Goal: Information Seeking & Learning: Learn about a topic

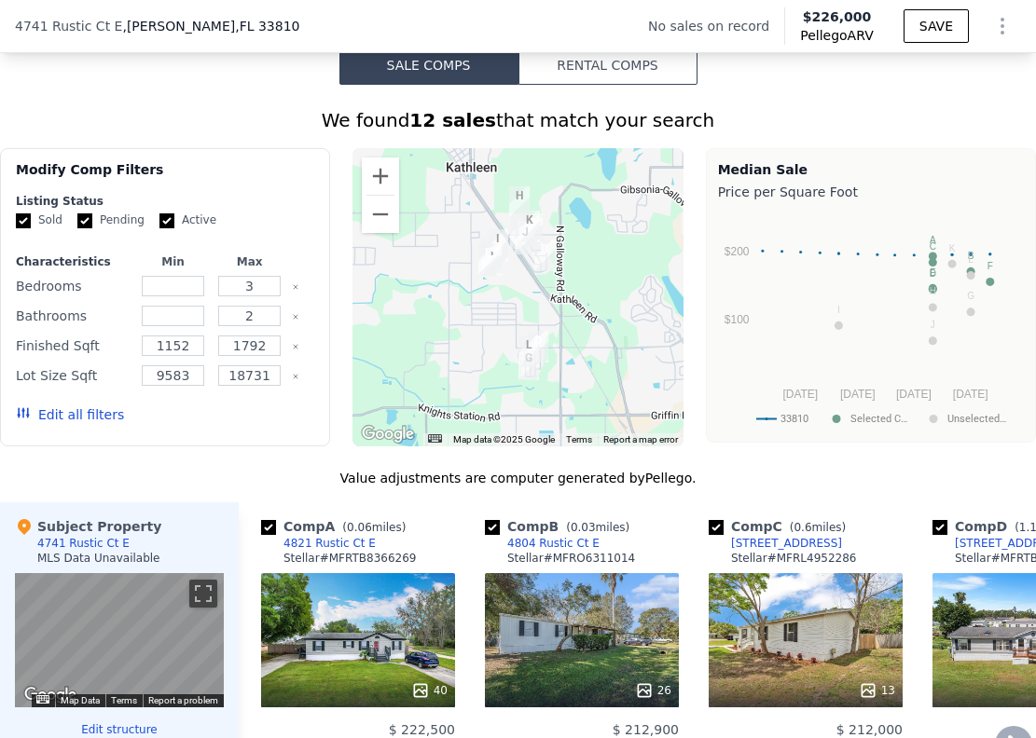
scroll to position [1202, 0]
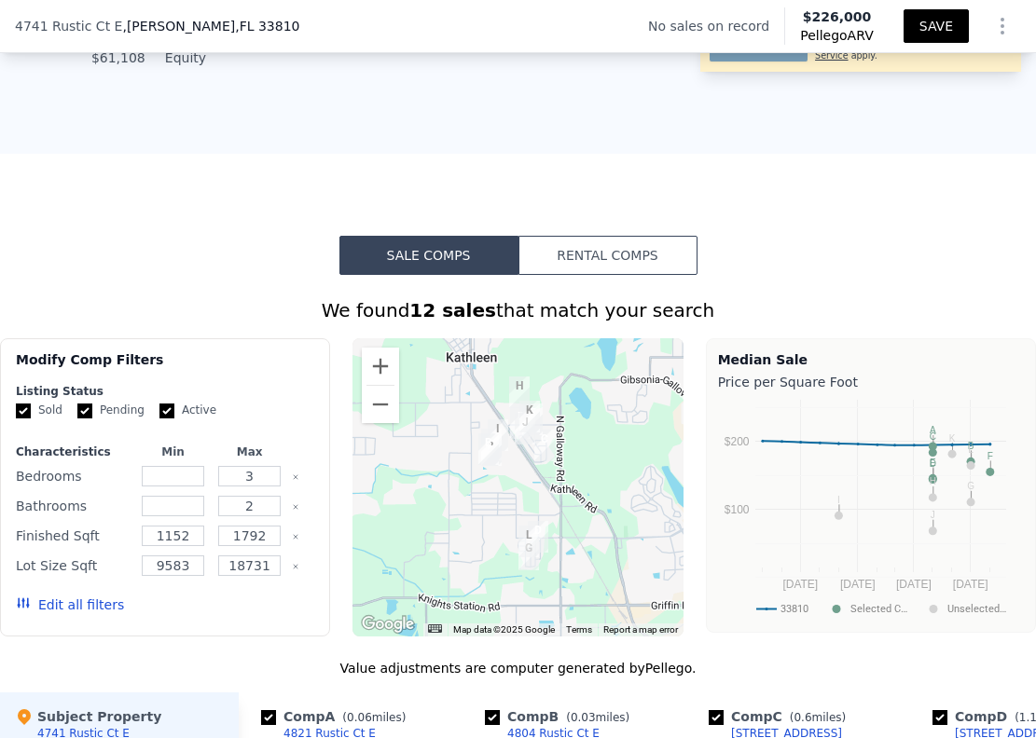
click at [926, 28] on button "SAVE" at bounding box center [935, 26] width 65 height 34
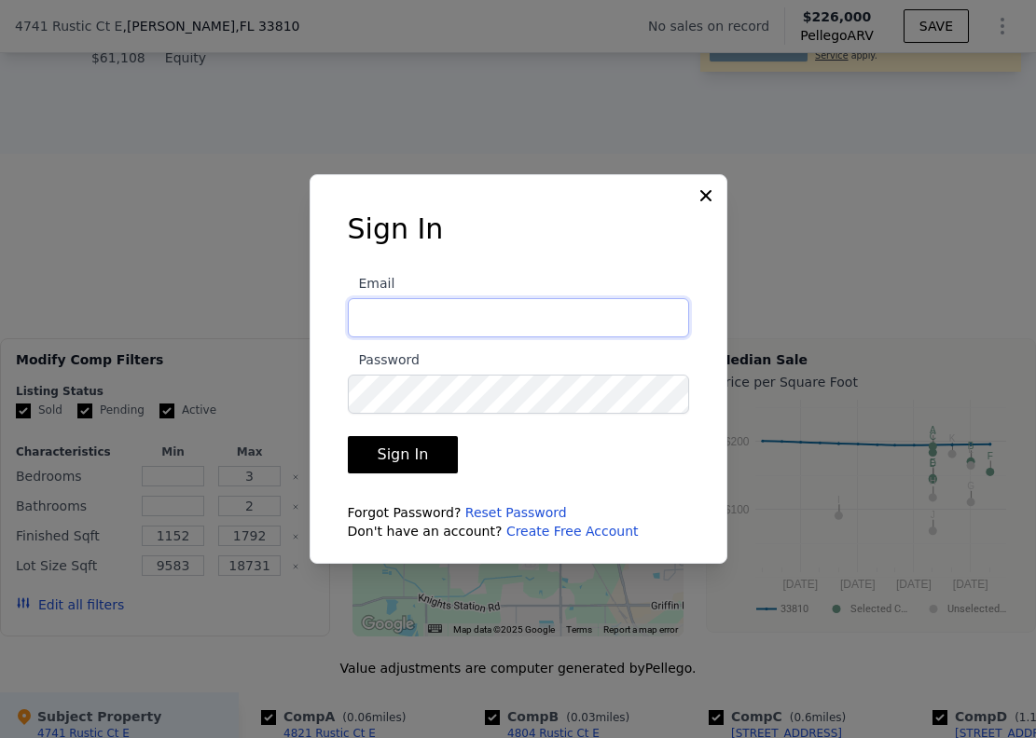
type input "[EMAIL_ADDRESS][DOMAIN_NAME]"
click at [416, 456] on button "Sign In" at bounding box center [403, 454] width 111 height 37
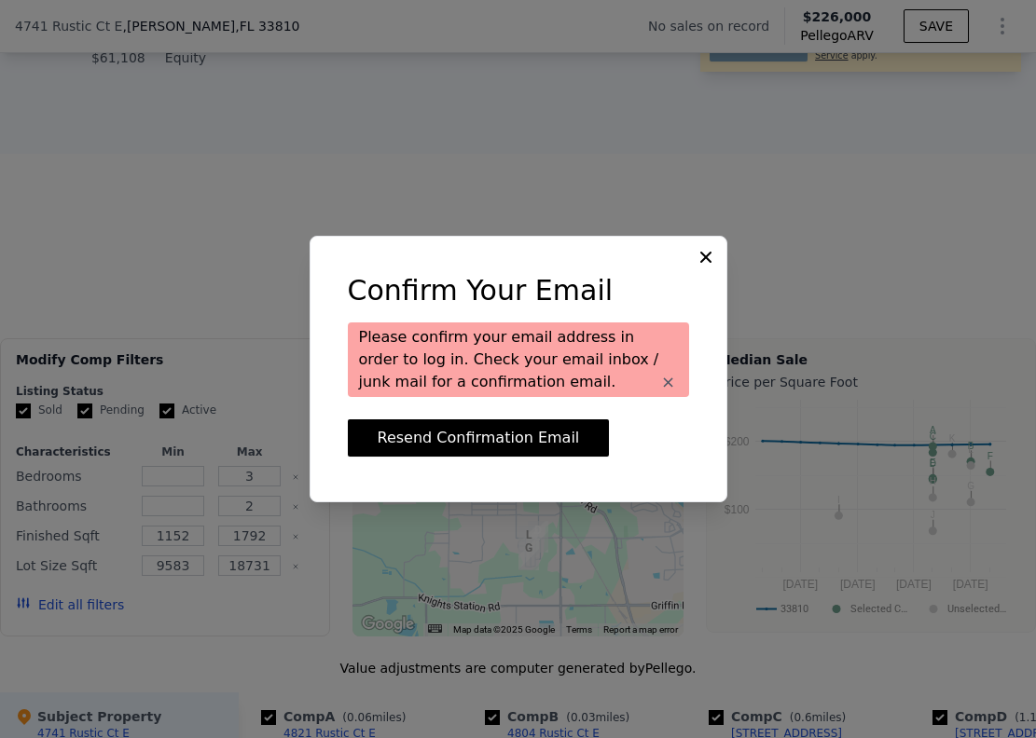
click at [701, 253] on icon at bounding box center [705, 257] width 11 height 11
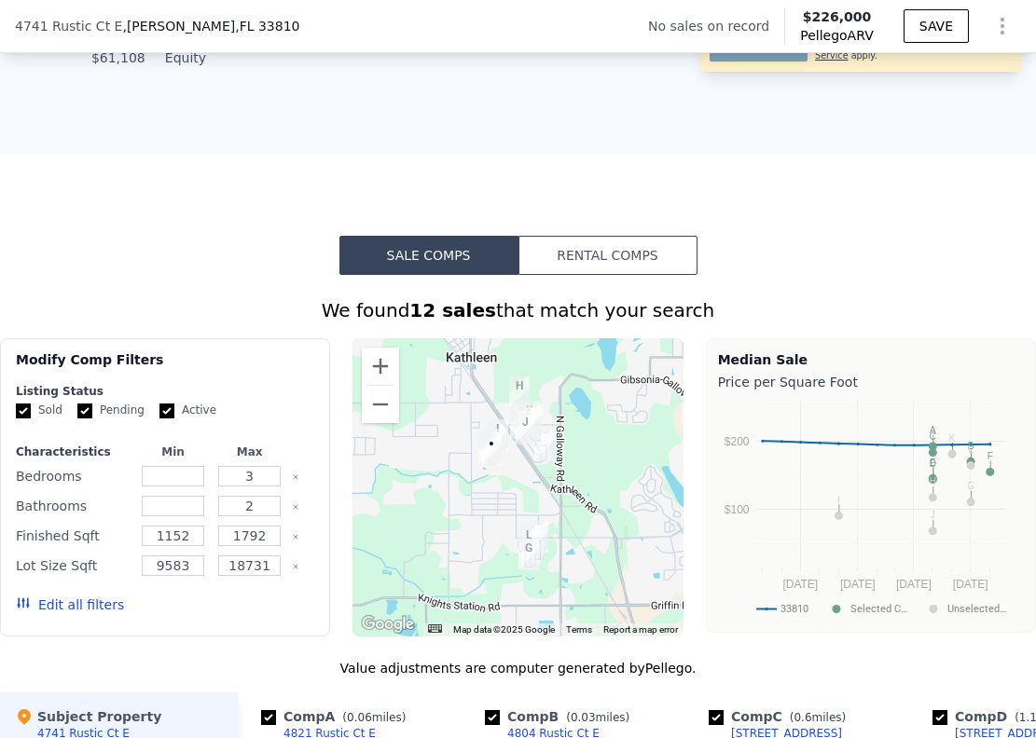
click at [992, 33] on icon "Show Options" at bounding box center [1002, 26] width 22 height 22
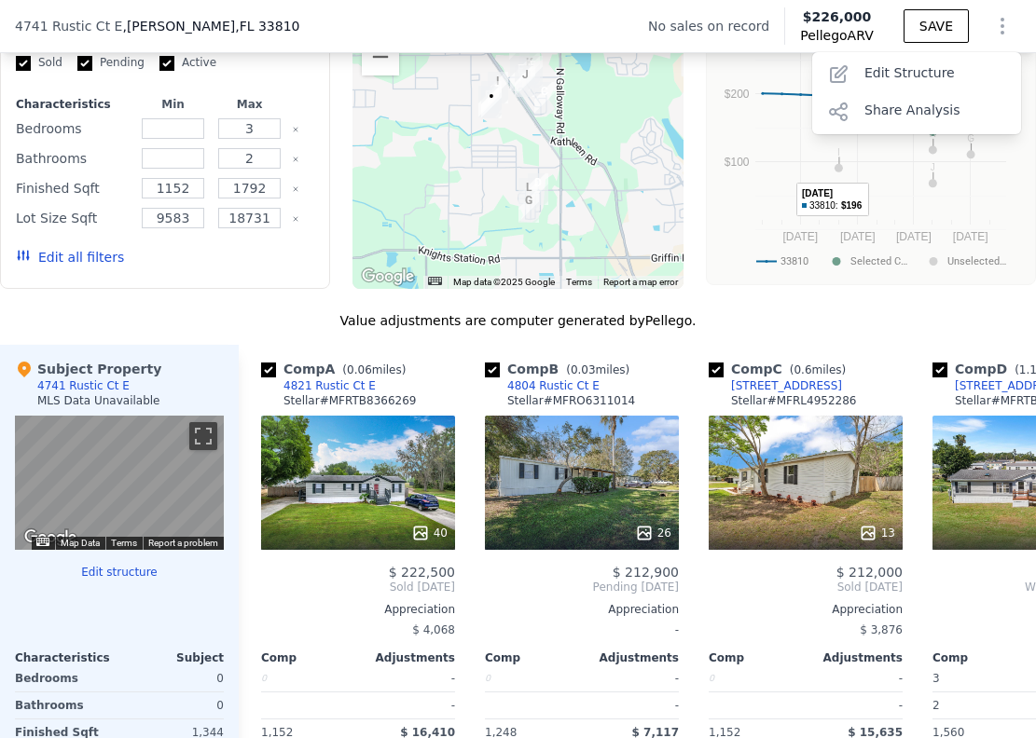
scroll to position [885, 0]
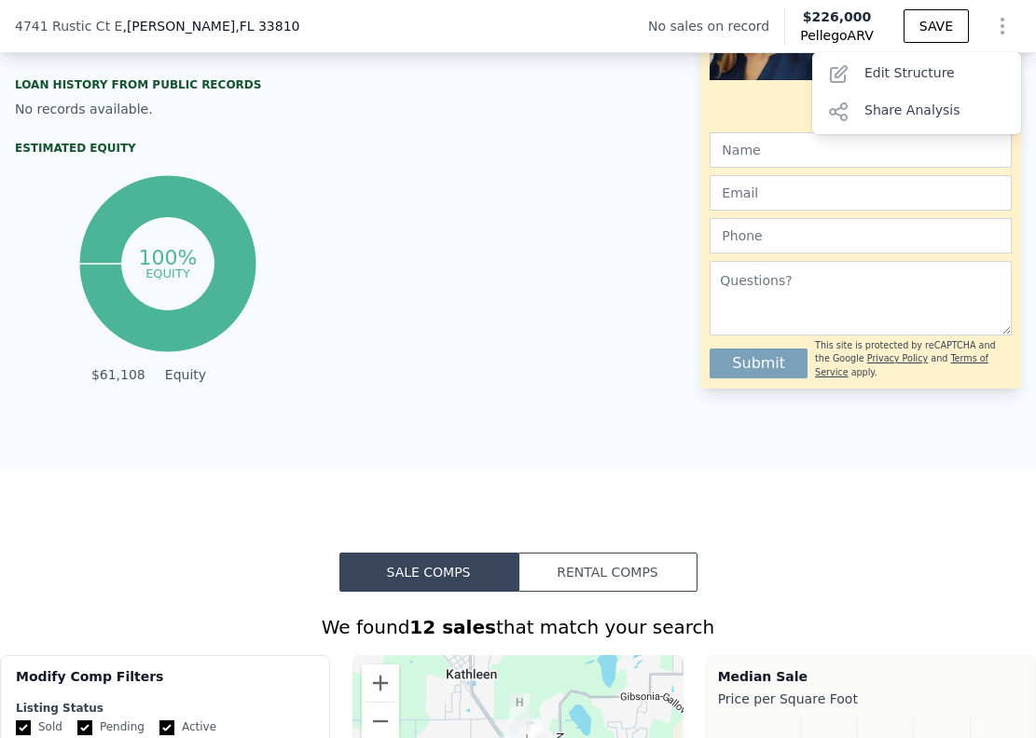
click at [592, 233] on div "Property details Type Manufactured Home Finished Sqft 1,344 Year Built 1986 Yea…" at bounding box center [519, 0] width 336 height 777
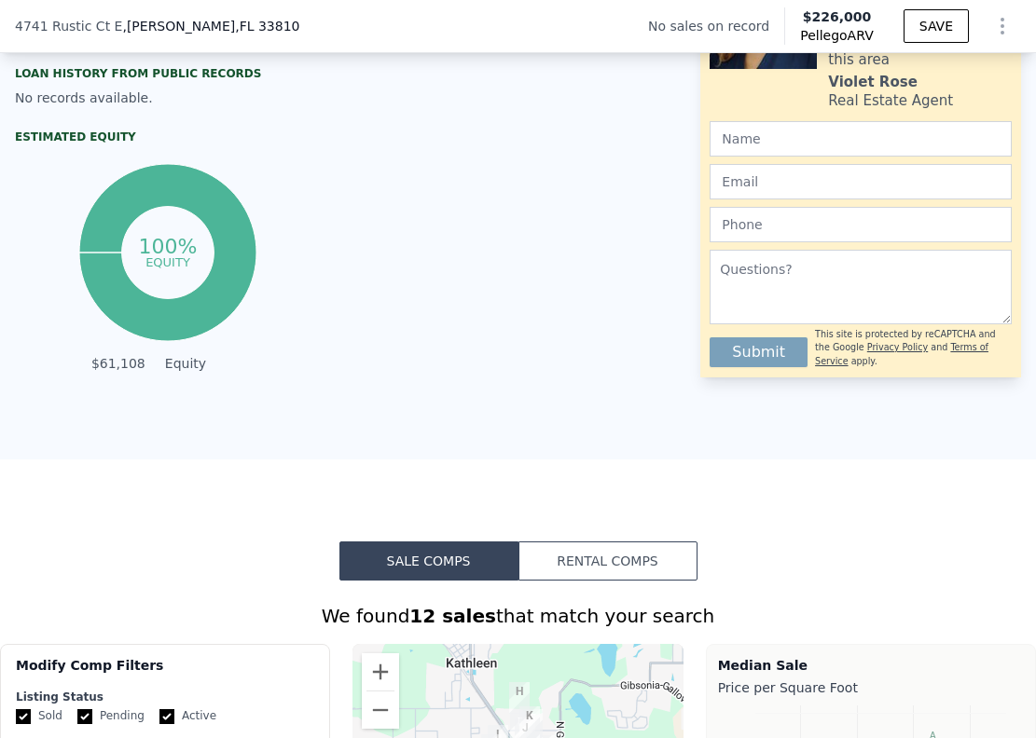
scroll to position [1020, 0]
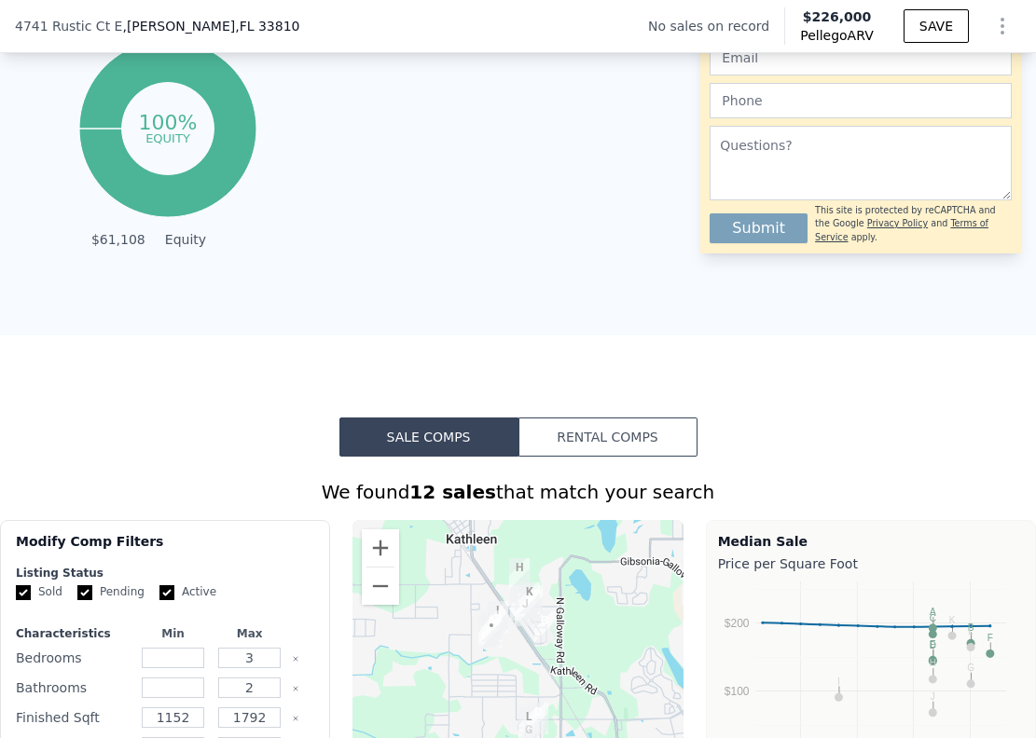
click at [595, 450] on button "Rental Comps" at bounding box center [607, 437] width 179 height 39
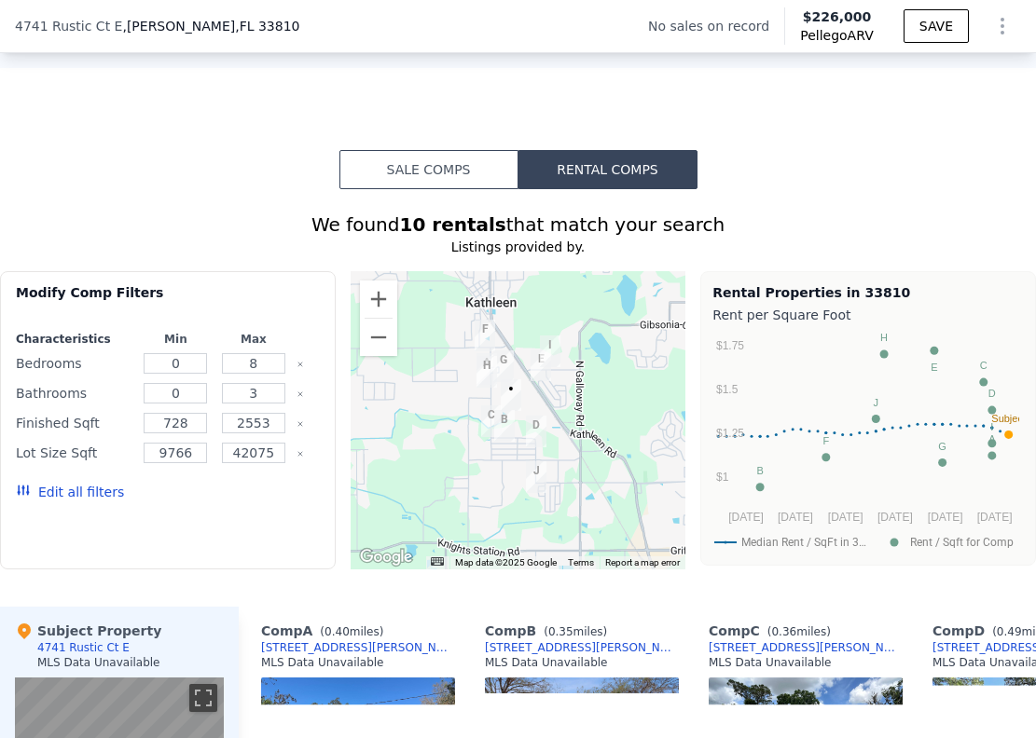
scroll to position [1352, 0]
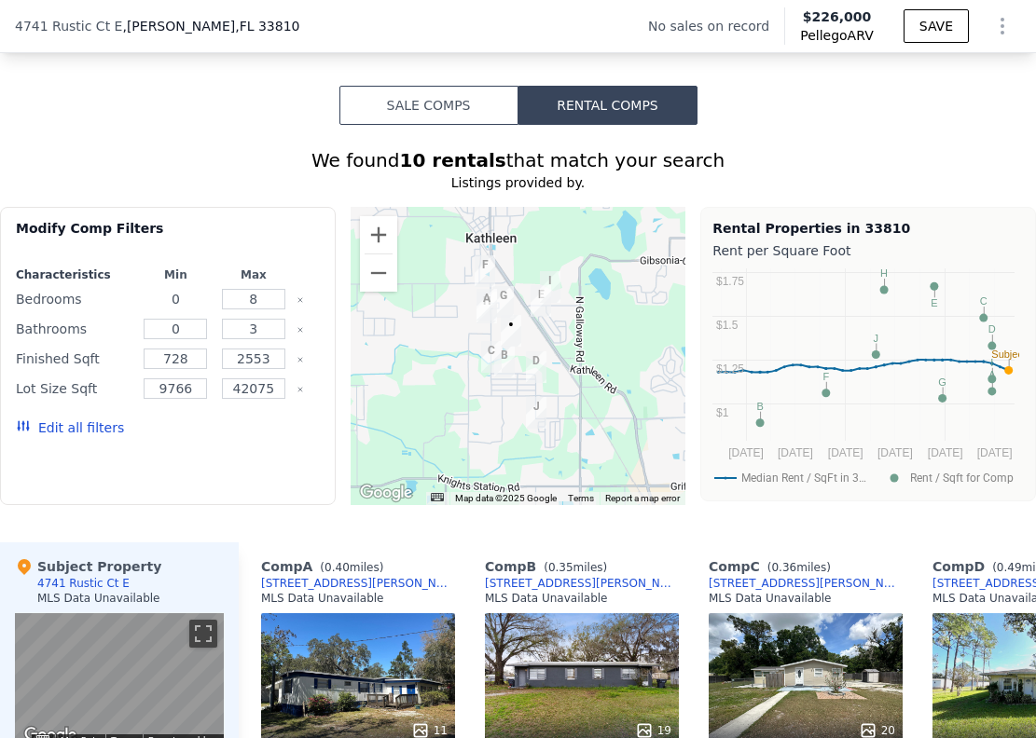
click at [184, 303] on div "0" at bounding box center [176, 299] width 70 height 26
click at [186, 309] on input "30" at bounding box center [175, 299] width 63 height 21
type input "3"
click at [171, 332] on div "0" at bounding box center [176, 329] width 70 height 26
click at [175, 339] on input "0" at bounding box center [175, 329] width 63 height 21
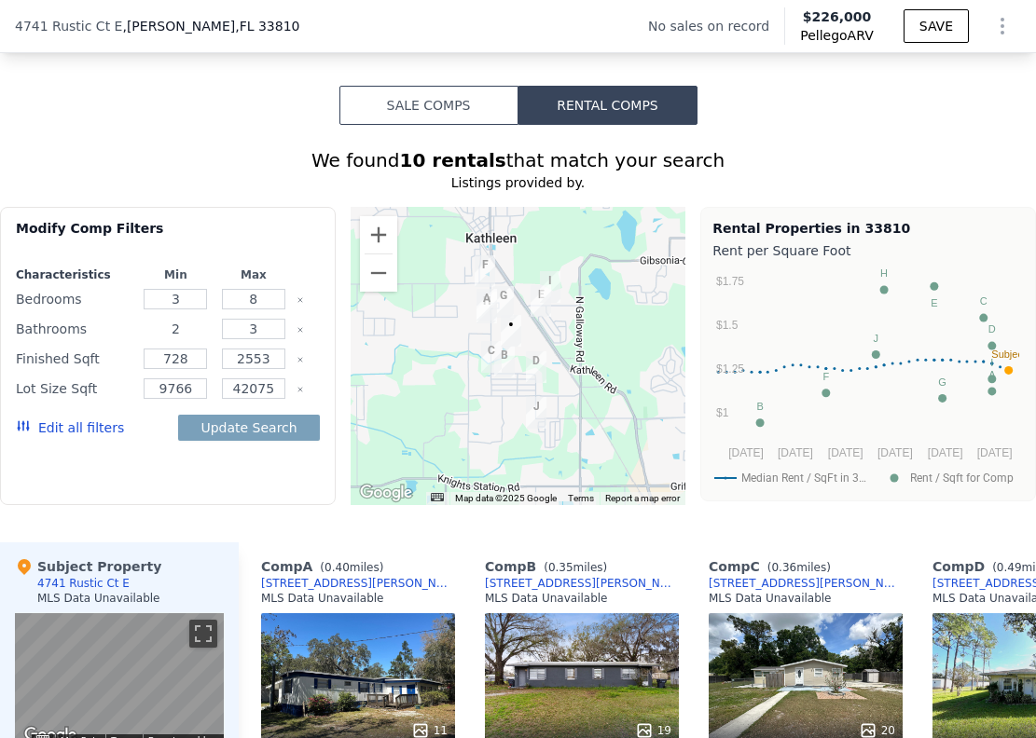
type input "2"
click at [126, 496] on div "Modify Comp Filters Characteristics Min Max Bedrooms 3 8 Bathrooms 2 3 Finished…" at bounding box center [168, 356] width 336 height 298
click at [268, 309] on input "8" at bounding box center [253, 299] width 63 height 21
type input "3"
click at [271, 339] on input "3" at bounding box center [253, 329] width 63 height 21
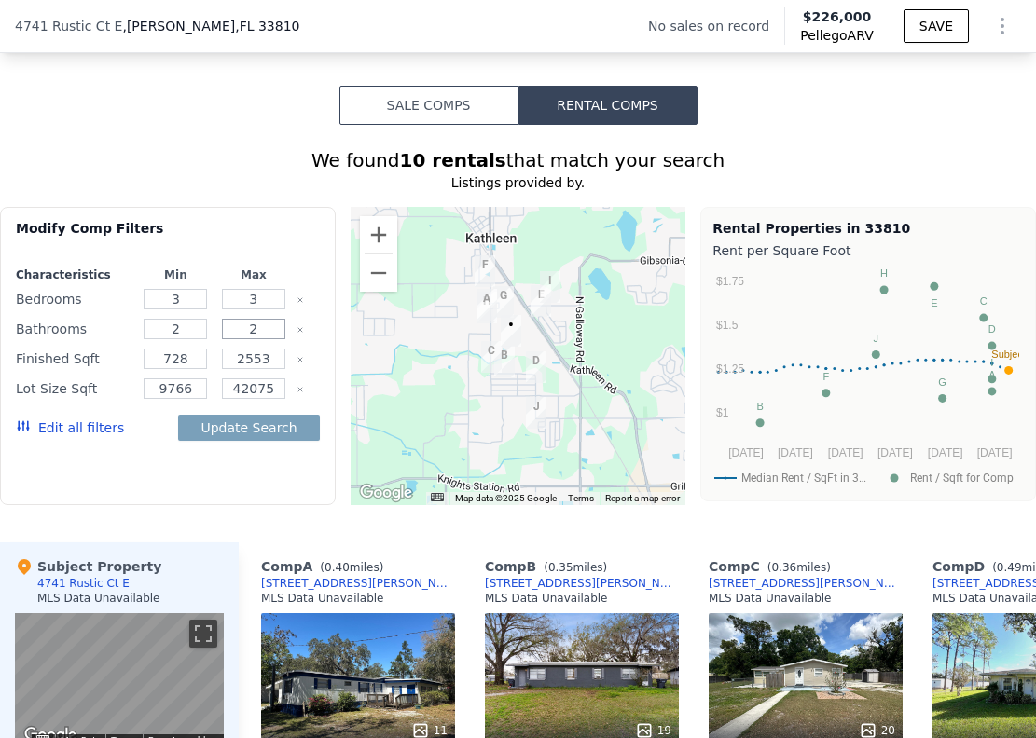
type input "2"
click at [217, 231] on div "Modify Comp Filters Characteristics Min Max Bedrooms 3 3 Bathrooms 2 2 Finished…" at bounding box center [168, 356] width 336 height 298
click at [192, 369] on input "728" at bounding box center [175, 359] width 63 height 21
type input "7"
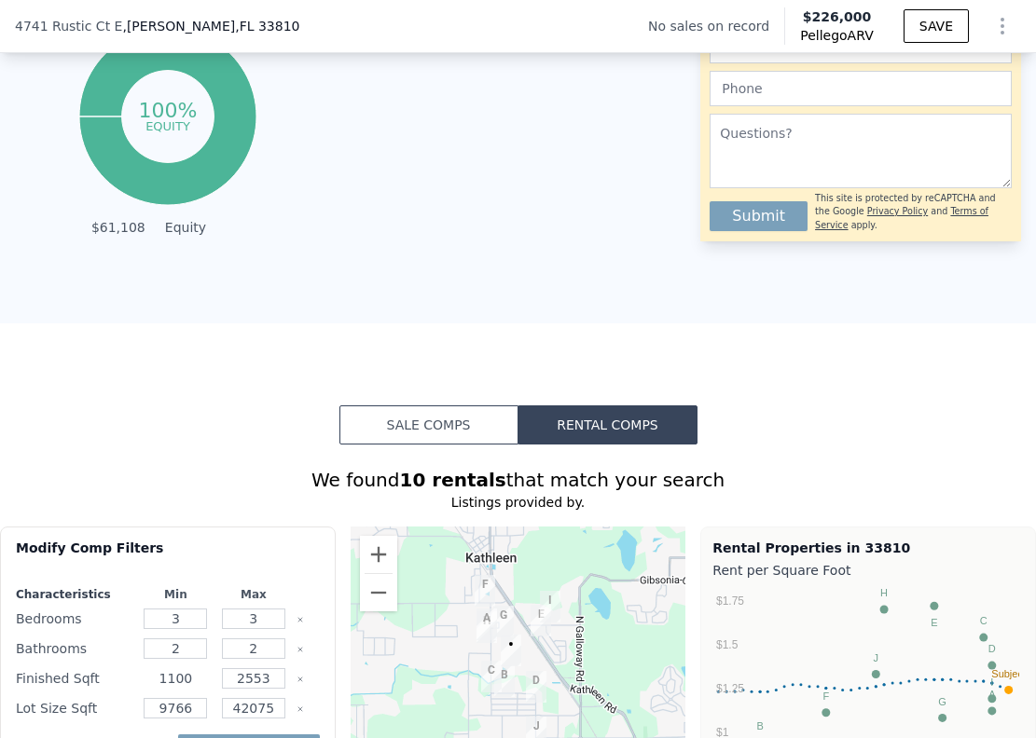
scroll to position [1396, 0]
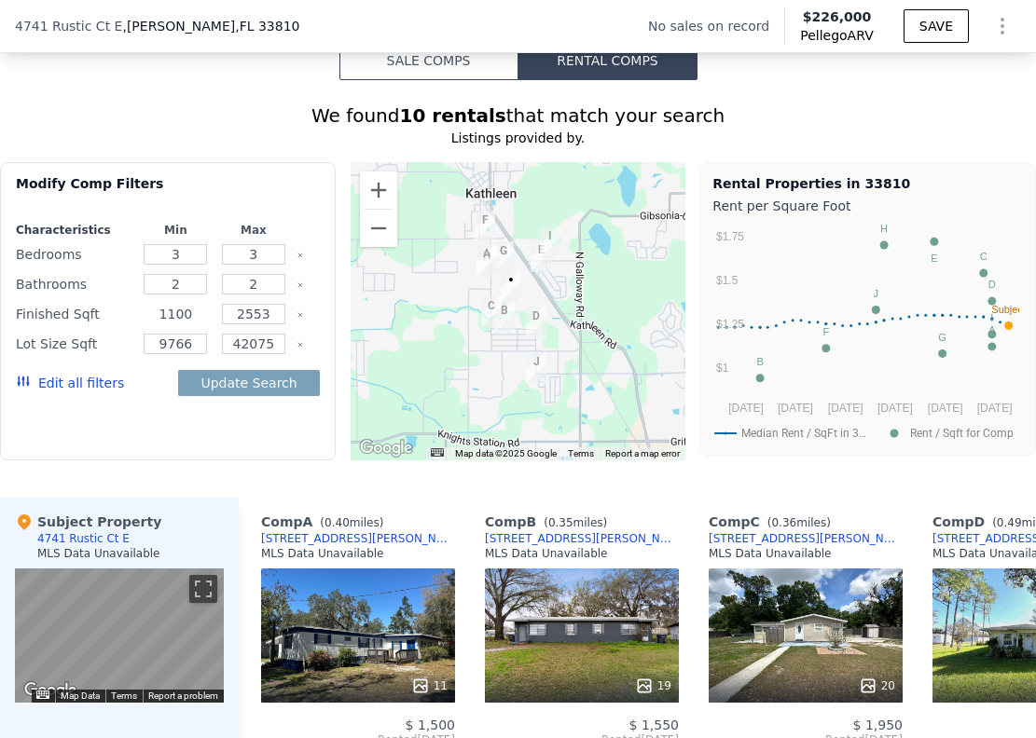
type input "1100"
click at [270, 324] on input "2553" at bounding box center [253, 314] width 63 height 21
type input "2"
type input "1500"
click at [185, 265] on input "3" at bounding box center [175, 254] width 63 height 21
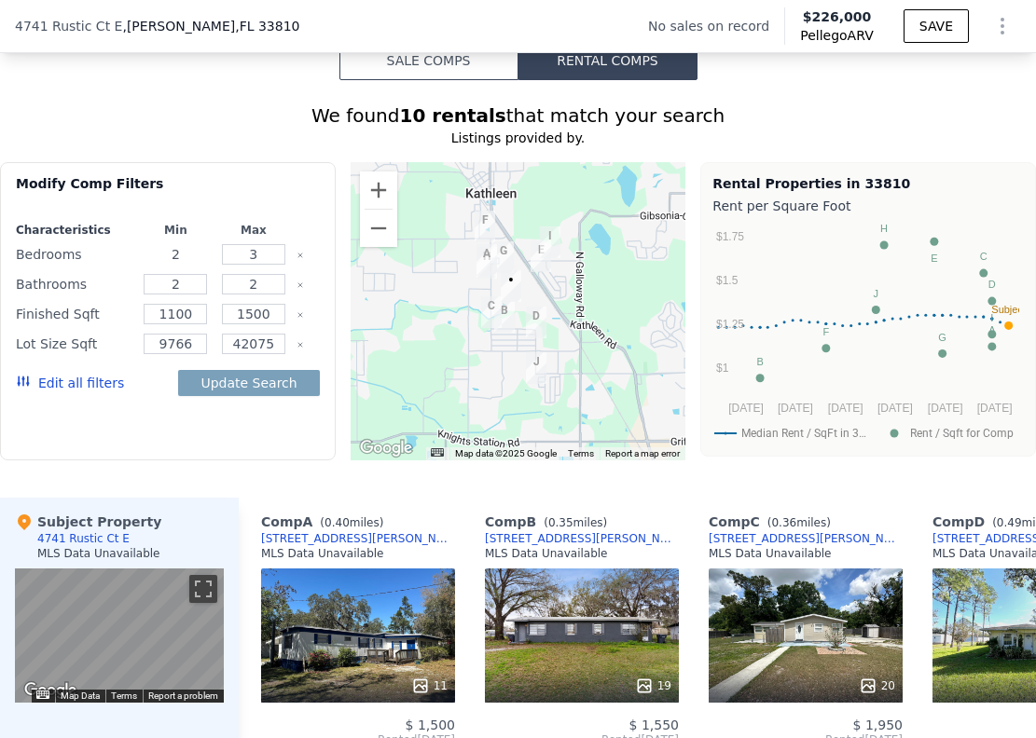
type input "2"
click at [263, 265] on input "3" at bounding box center [253, 254] width 63 height 21
type input "4"
click at [182, 295] on input "2" at bounding box center [175, 284] width 63 height 21
type input "1"
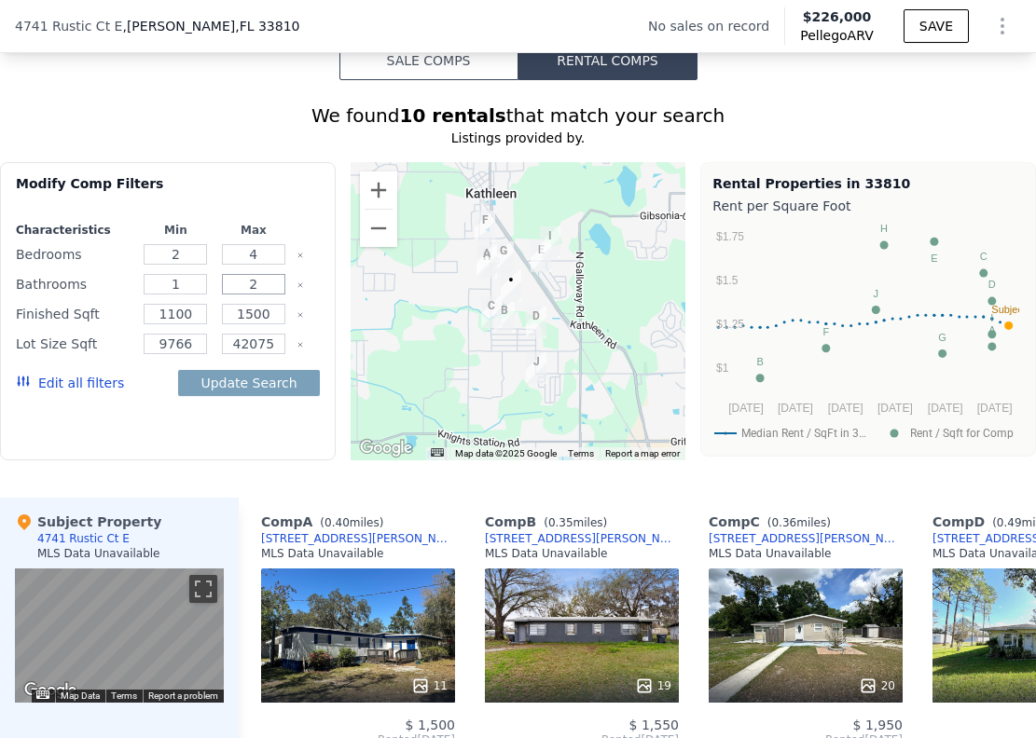
click at [262, 295] on input "2" at bounding box center [253, 284] width 63 height 21
type input "3"
click at [229, 432] on div "Modify Comp Filters Characteristics Min Max Bedrooms 2 4 Bathrooms 1 3 Finished…" at bounding box center [168, 311] width 336 height 298
click at [193, 354] on input "9766" at bounding box center [175, 344] width 63 height 21
type input "9"
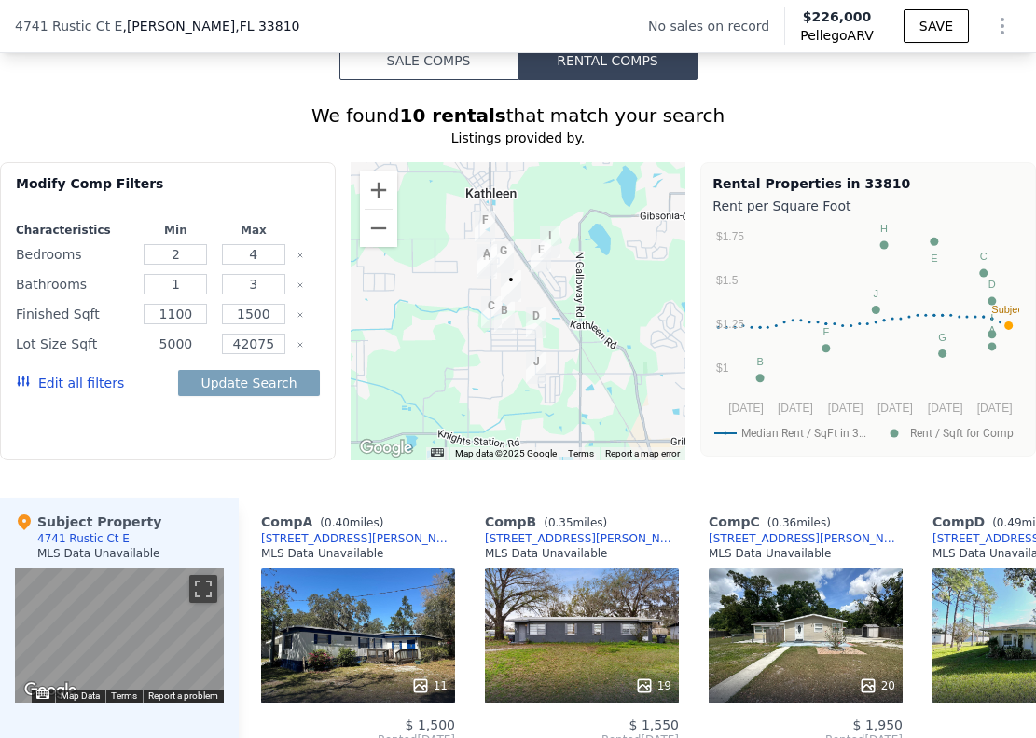
type input "5000"
click at [268, 354] on input "42075" at bounding box center [253, 344] width 63 height 21
type input "4"
type input "15000"
click at [243, 396] on button "Update Search" at bounding box center [248, 383] width 141 height 26
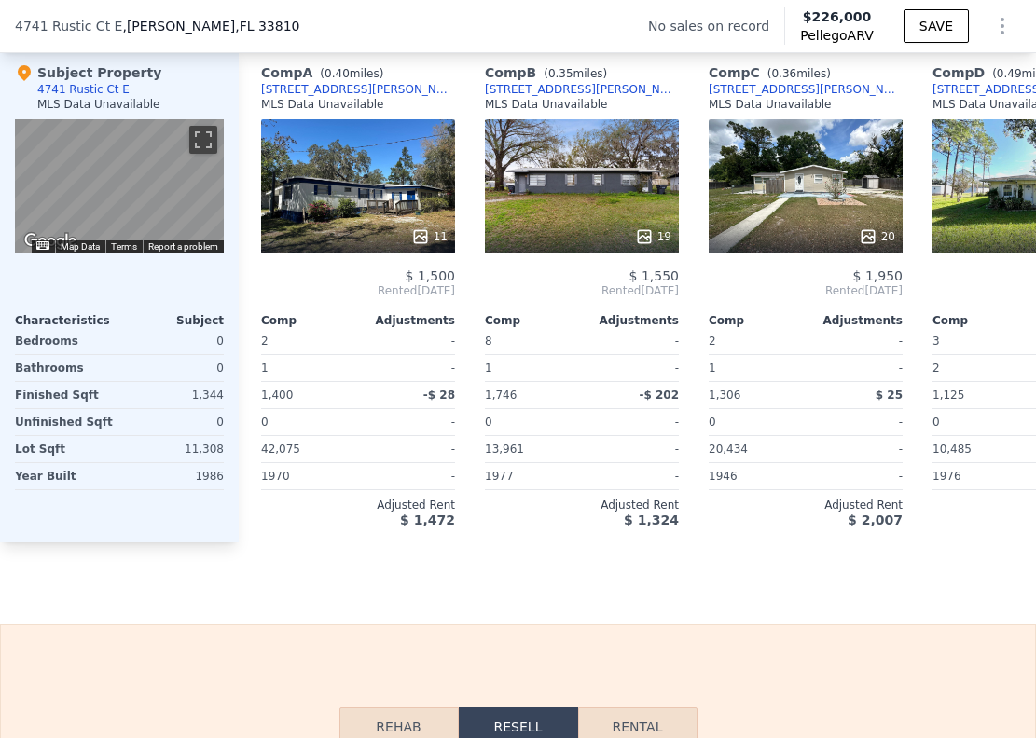
scroll to position [1810, 0]
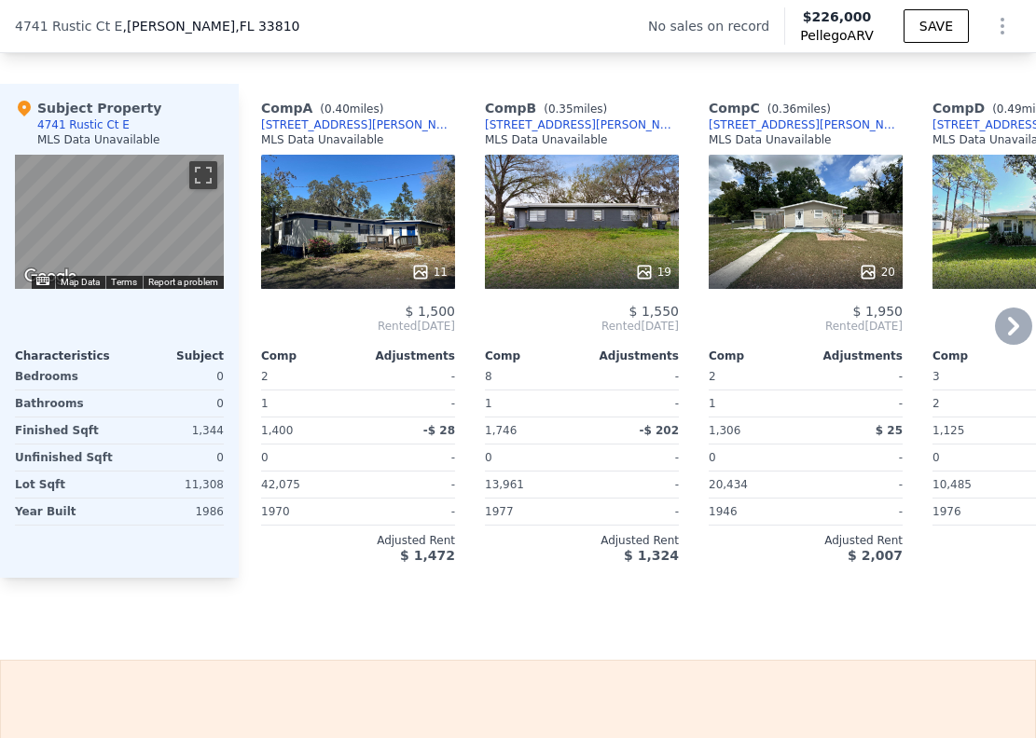
click at [424, 548] on div "Adjusted Rent" at bounding box center [358, 540] width 194 height 15
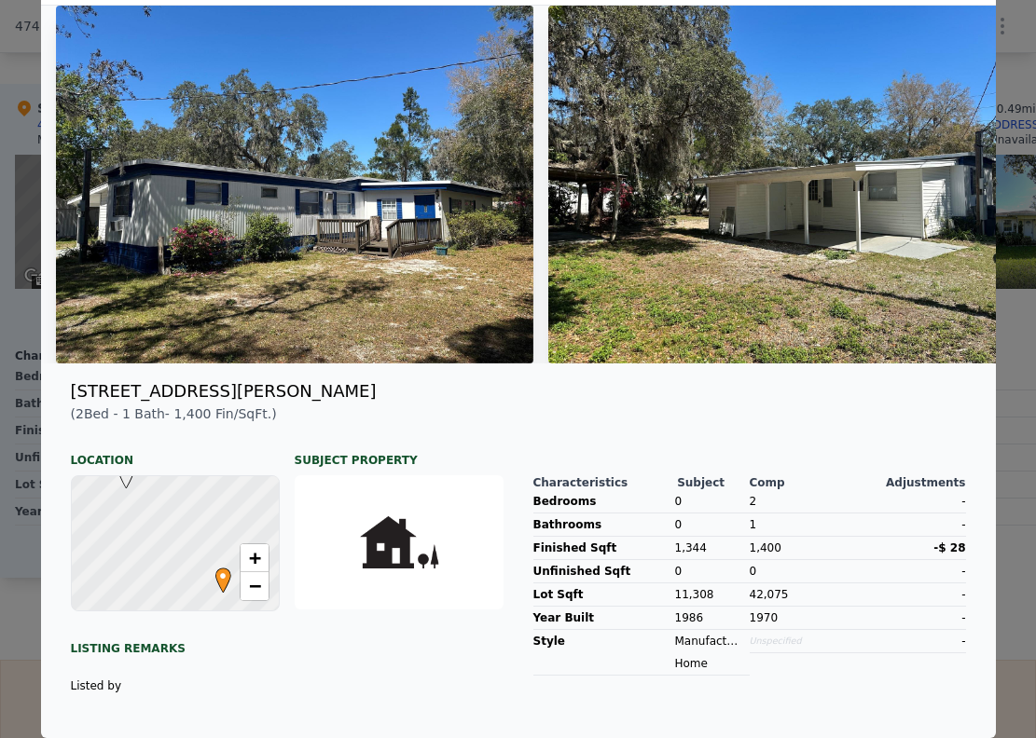
scroll to position [0, 0]
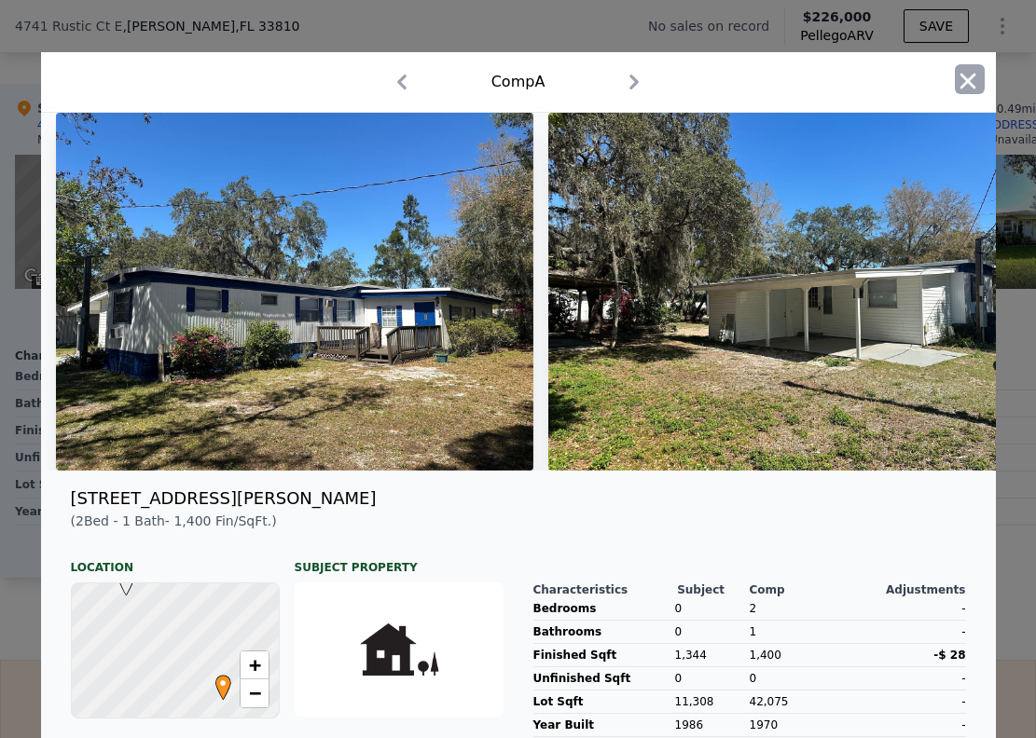
click at [963, 81] on icon "button" at bounding box center [968, 81] width 26 height 26
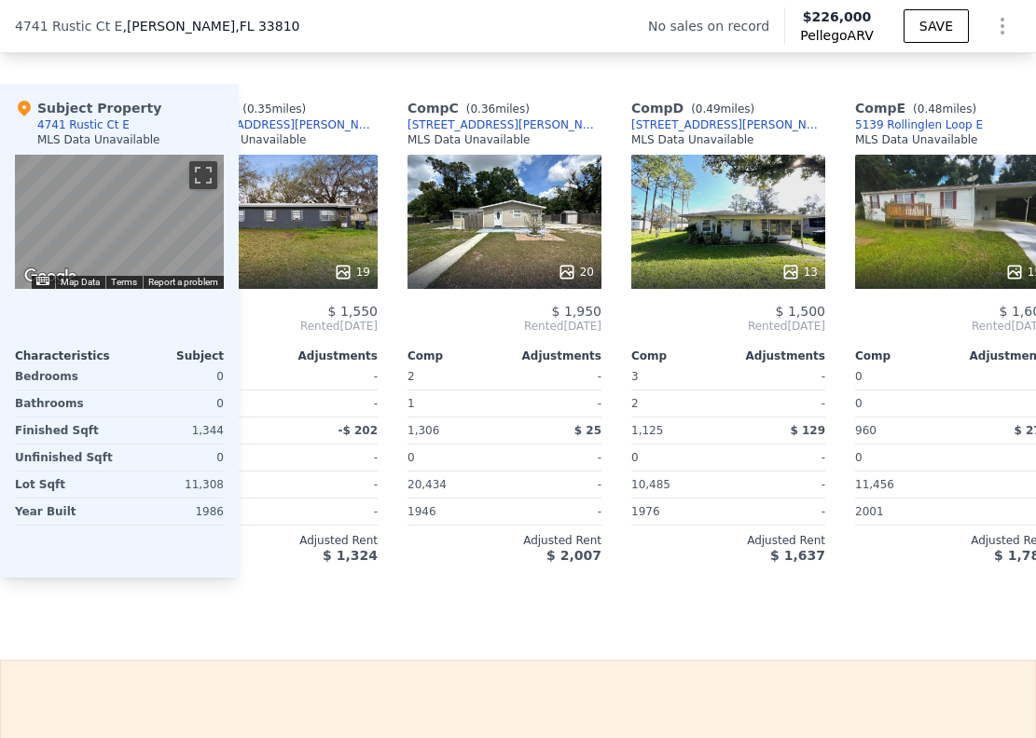
scroll to position [0, 312]
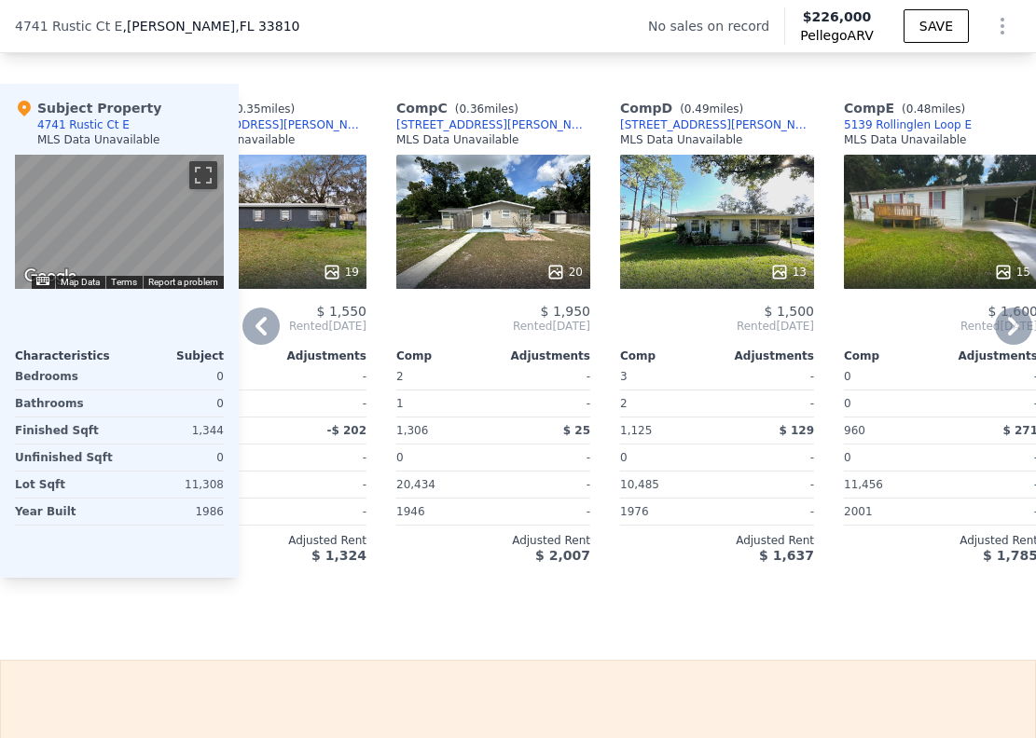
click at [493, 250] on div "20" at bounding box center [493, 222] width 194 height 134
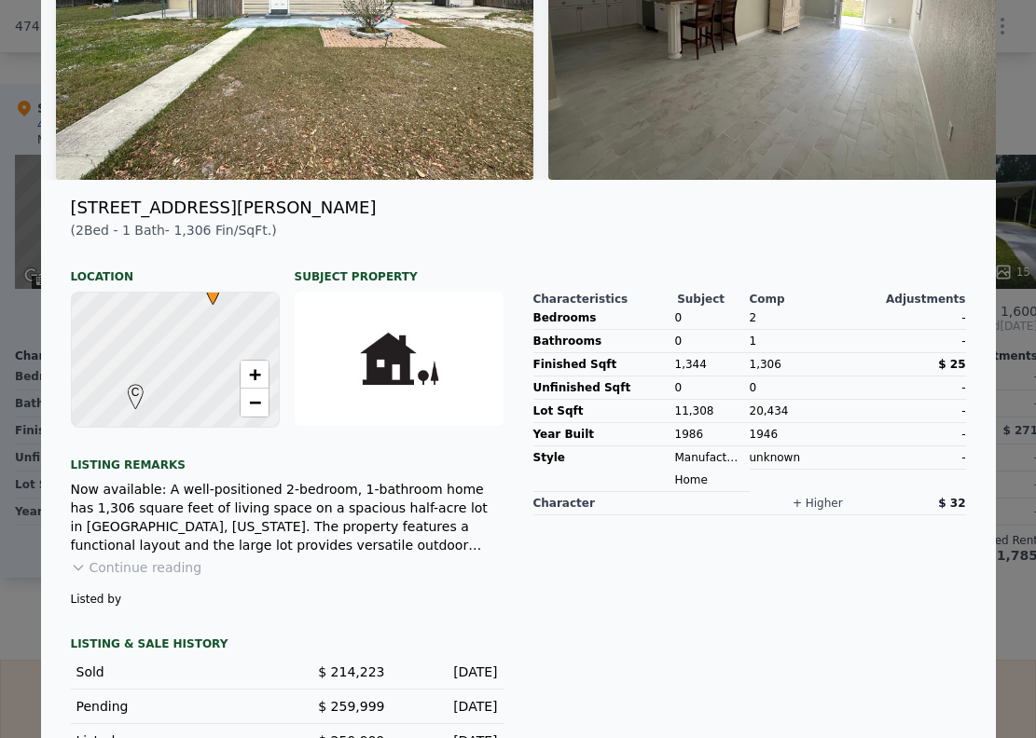
scroll to position [260, 0]
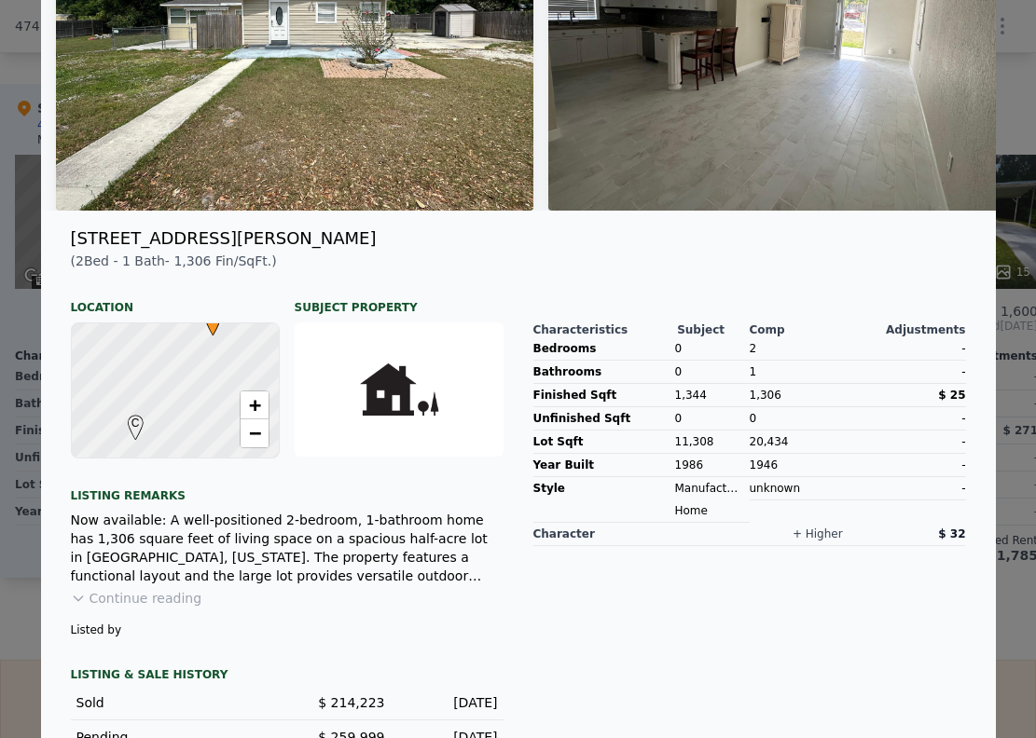
click at [141, 608] on button "Continue reading" at bounding box center [136, 598] width 131 height 19
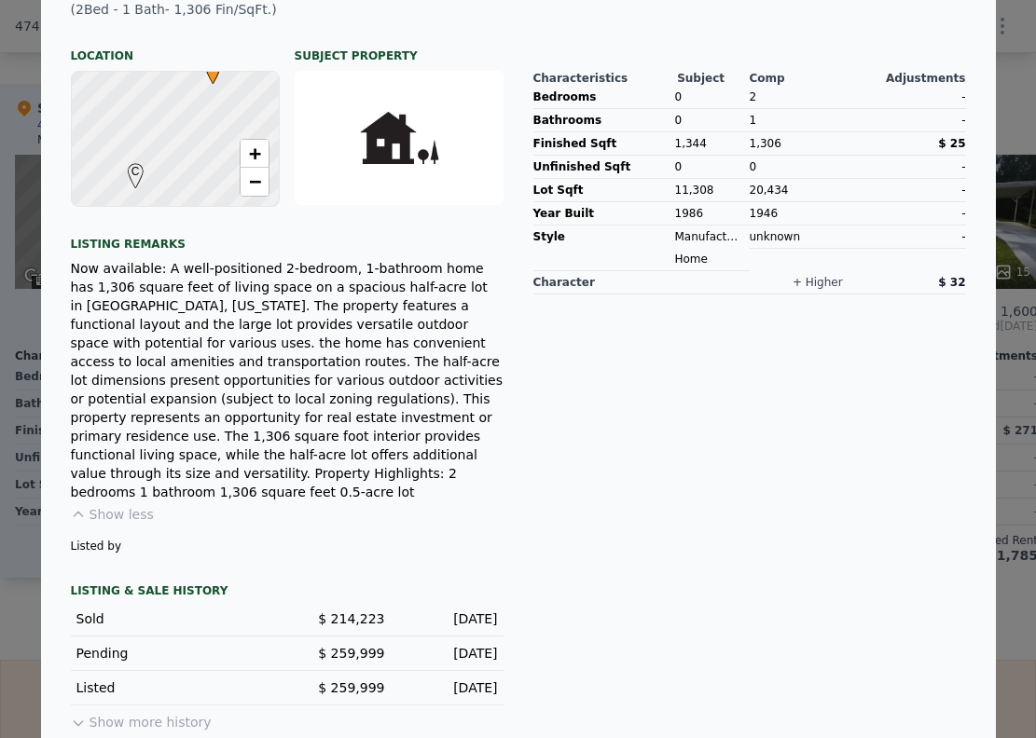
scroll to position [0, 0]
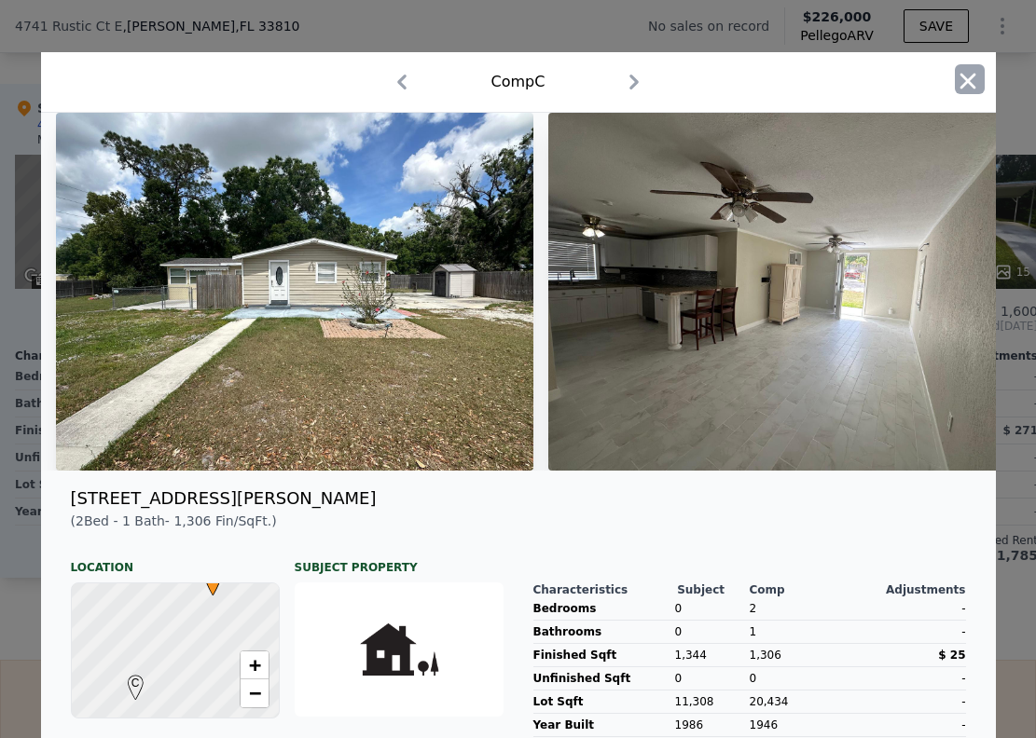
click at [967, 77] on icon "button" at bounding box center [968, 81] width 26 height 26
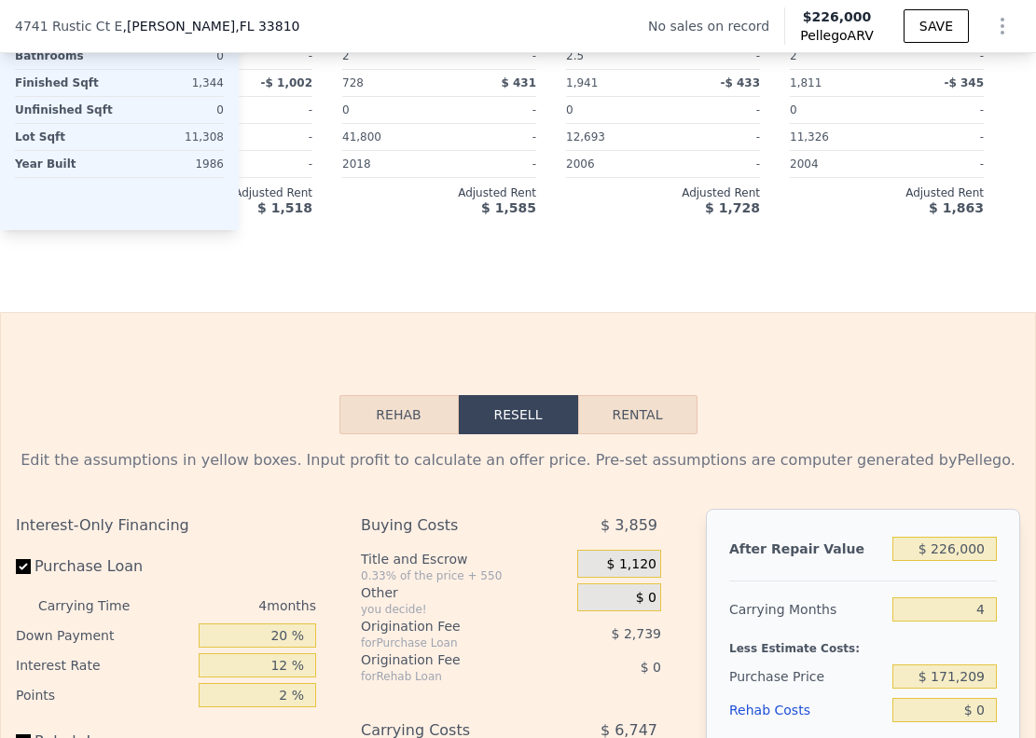
scroll to position [2201, 0]
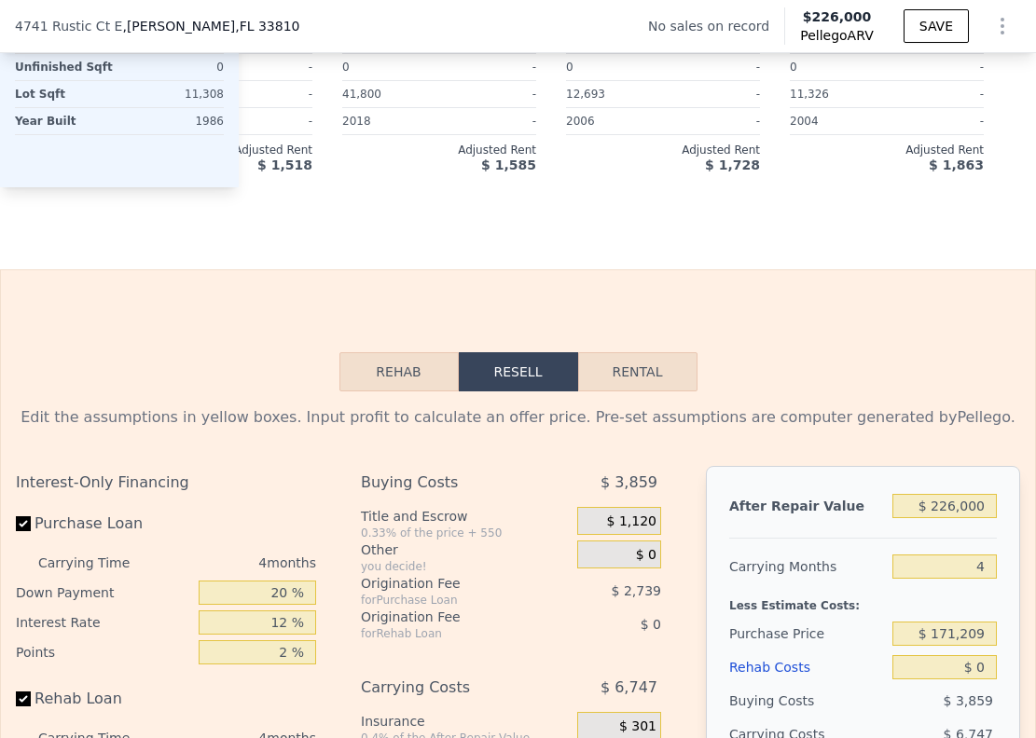
click at [638, 392] on button "Rental" at bounding box center [637, 371] width 119 height 39
select select "30"
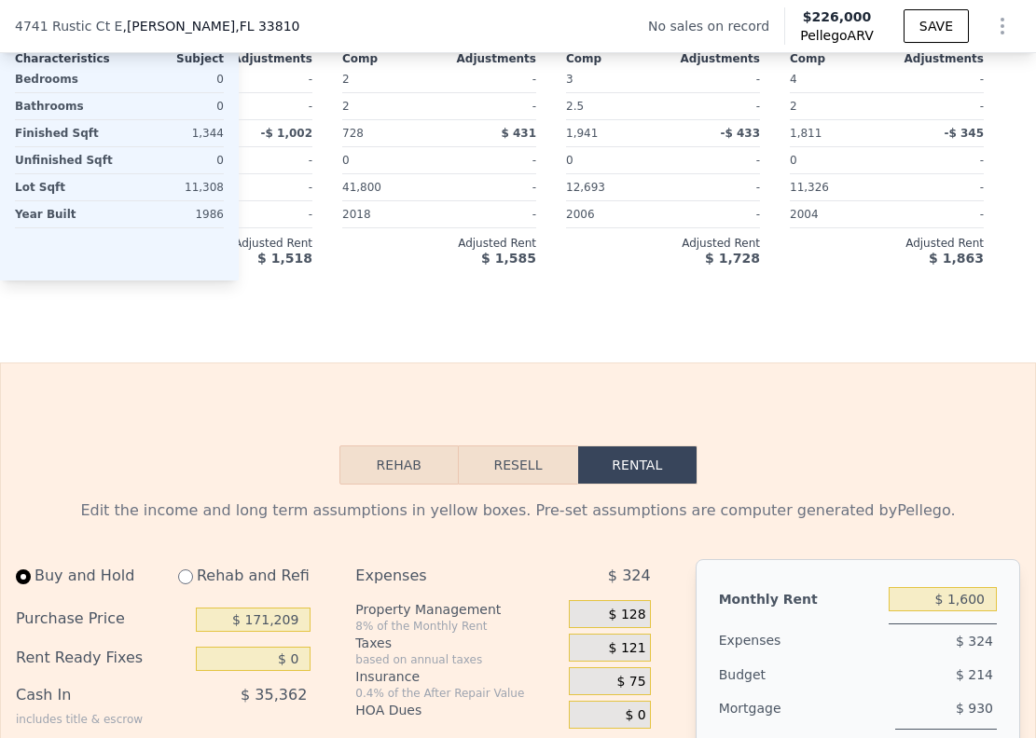
scroll to position [2256, 0]
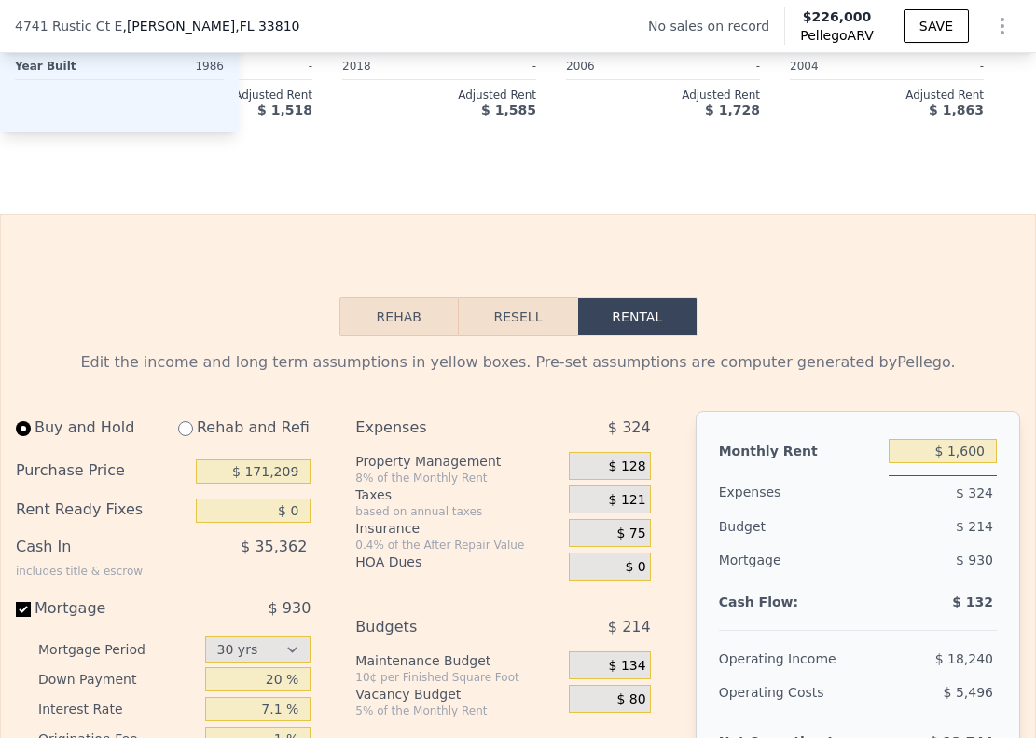
click at [386, 337] on button "Rehab" at bounding box center [398, 316] width 119 height 39
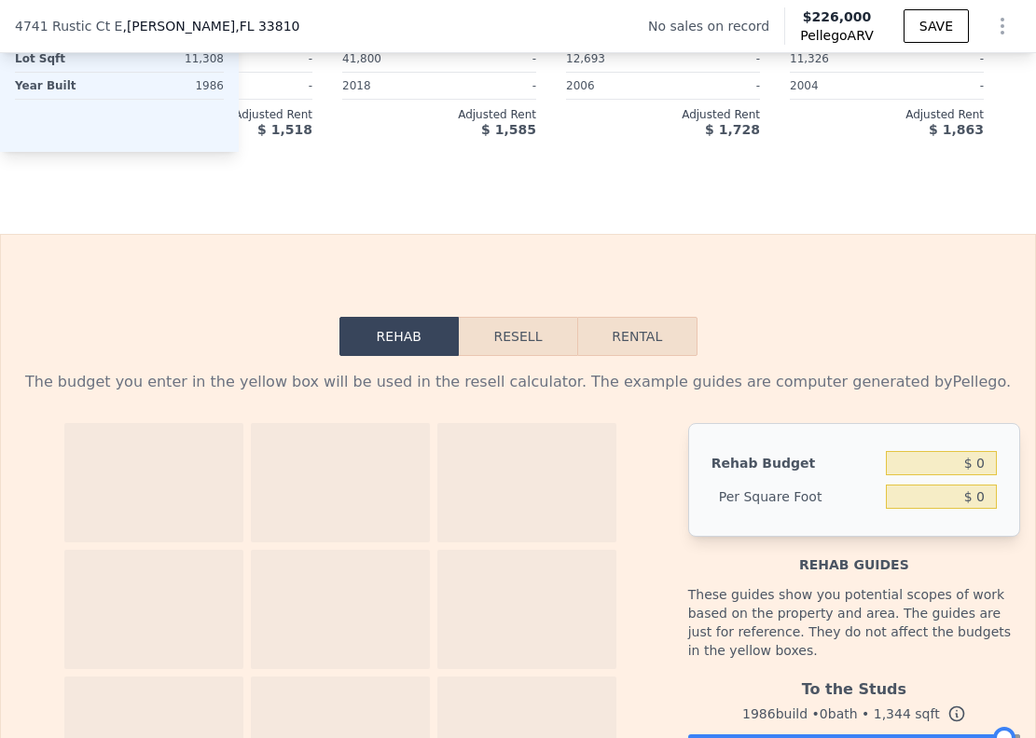
scroll to position [2233, 0]
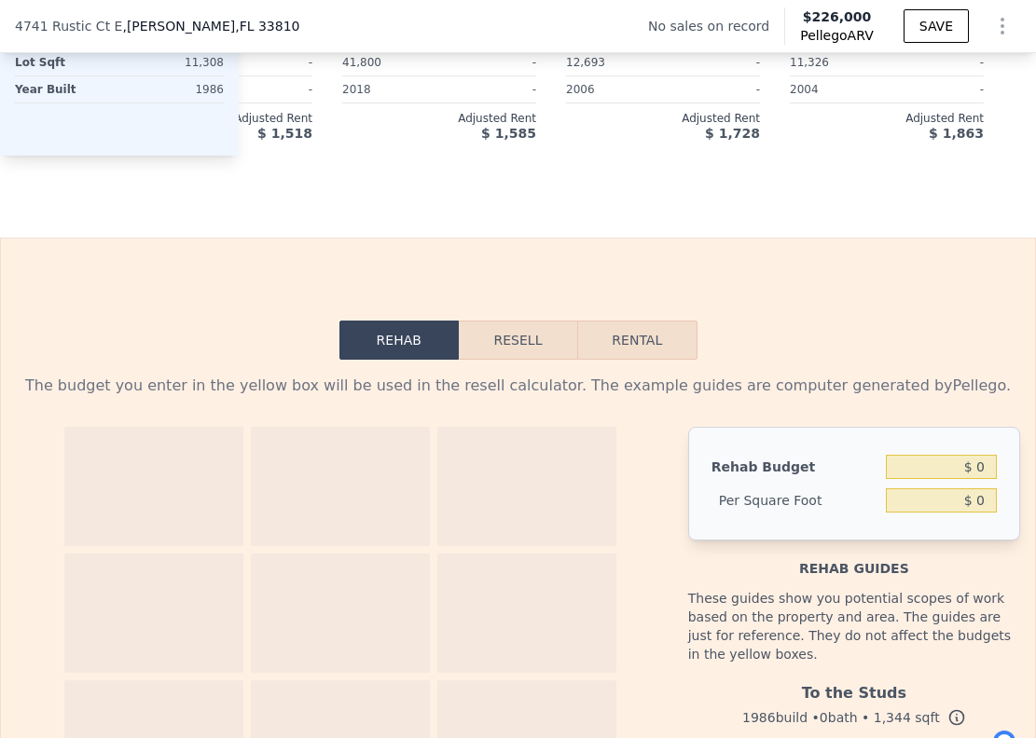
click at [507, 360] on button "Resell" at bounding box center [518, 340] width 118 height 39
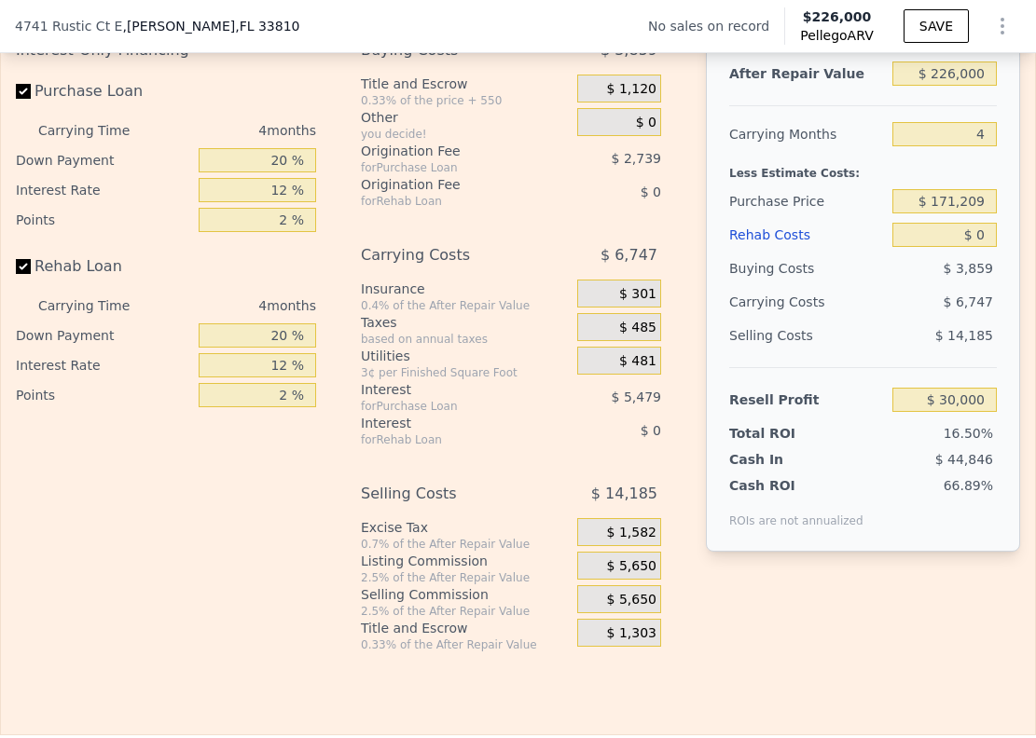
scroll to position [2457, 0]
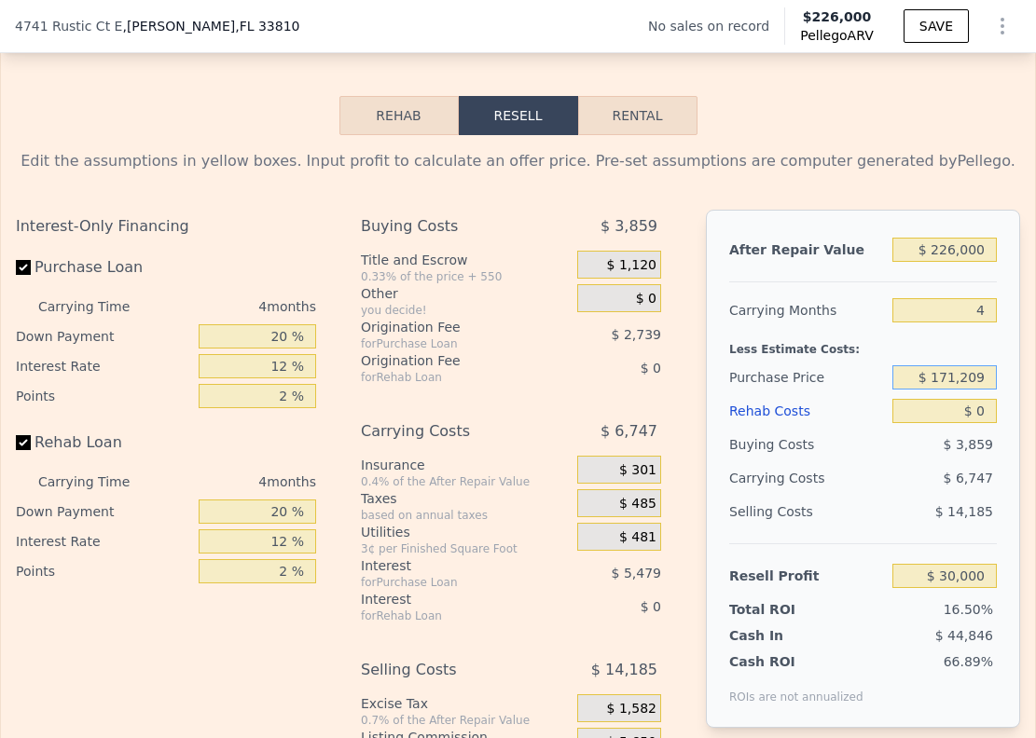
click at [916, 390] on input "$ 171,209" at bounding box center [944, 377] width 104 height 24
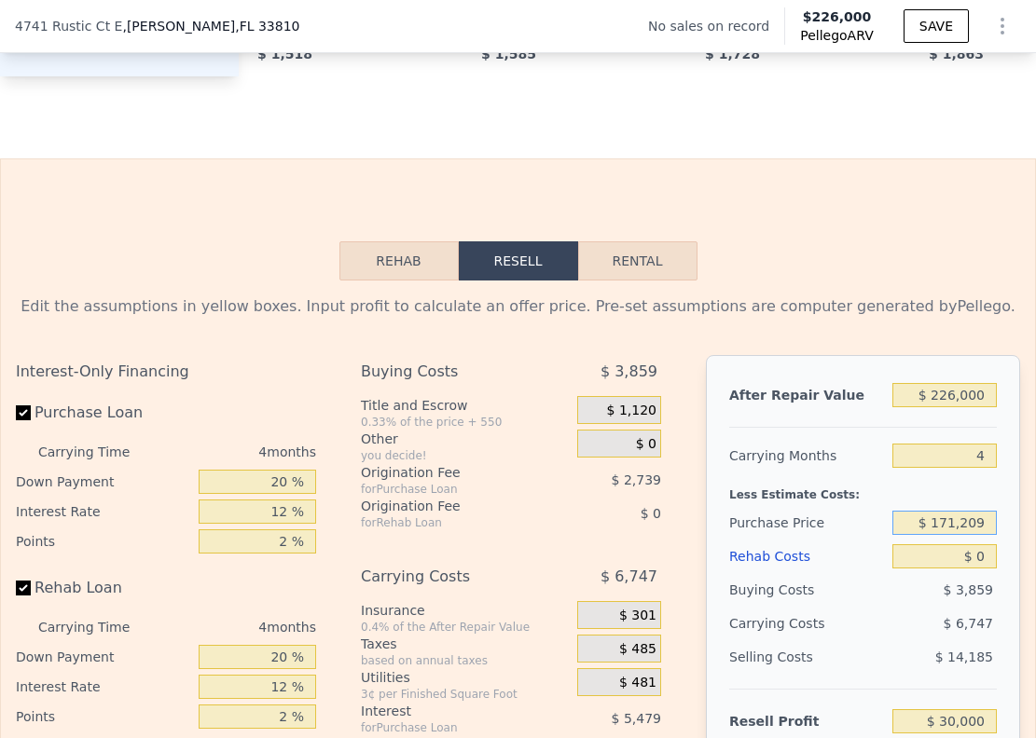
scroll to position [2343, 0]
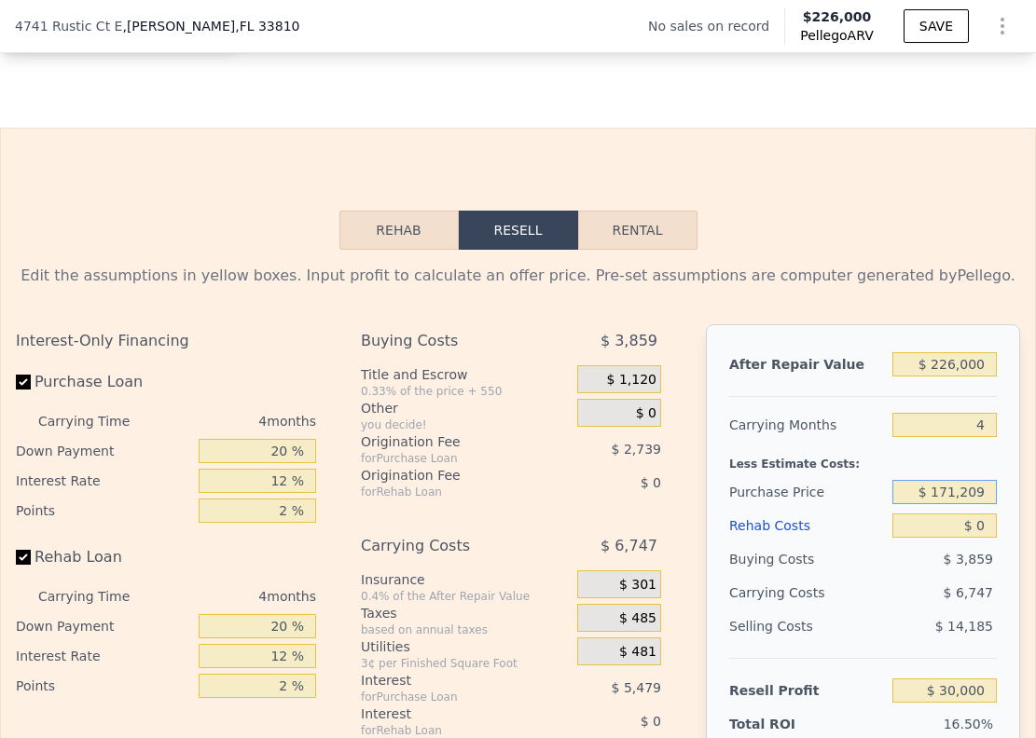
click at [423, 250] on button "Rehab" at bounding box center [398, 230] width 119 height 39
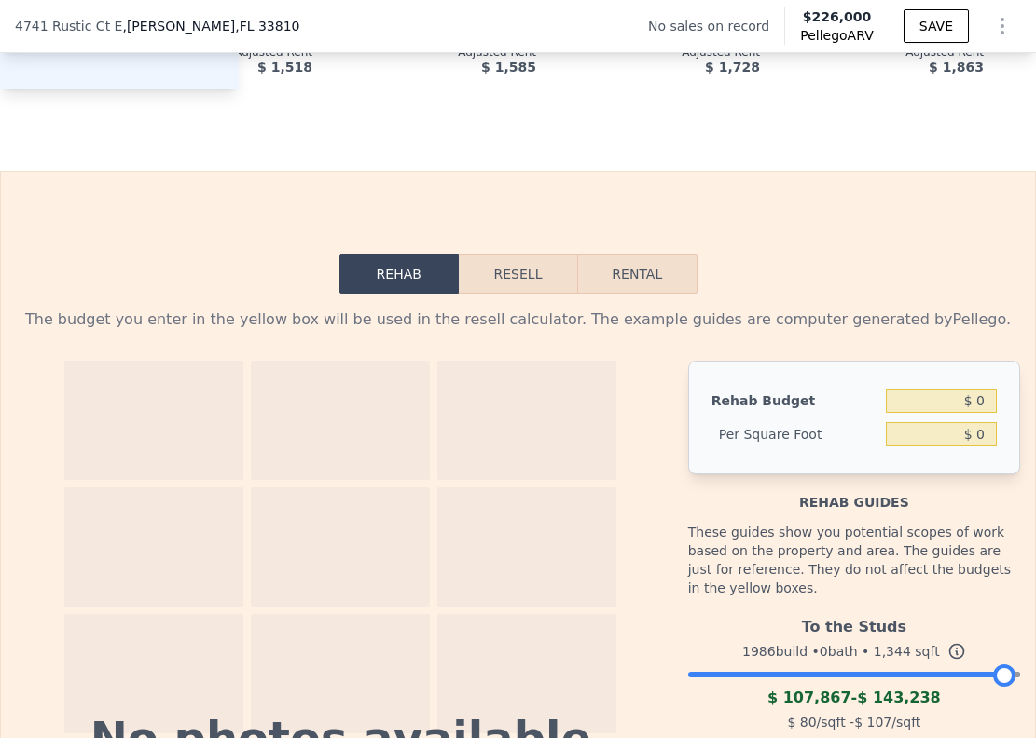
scroll to position [2315, 0]
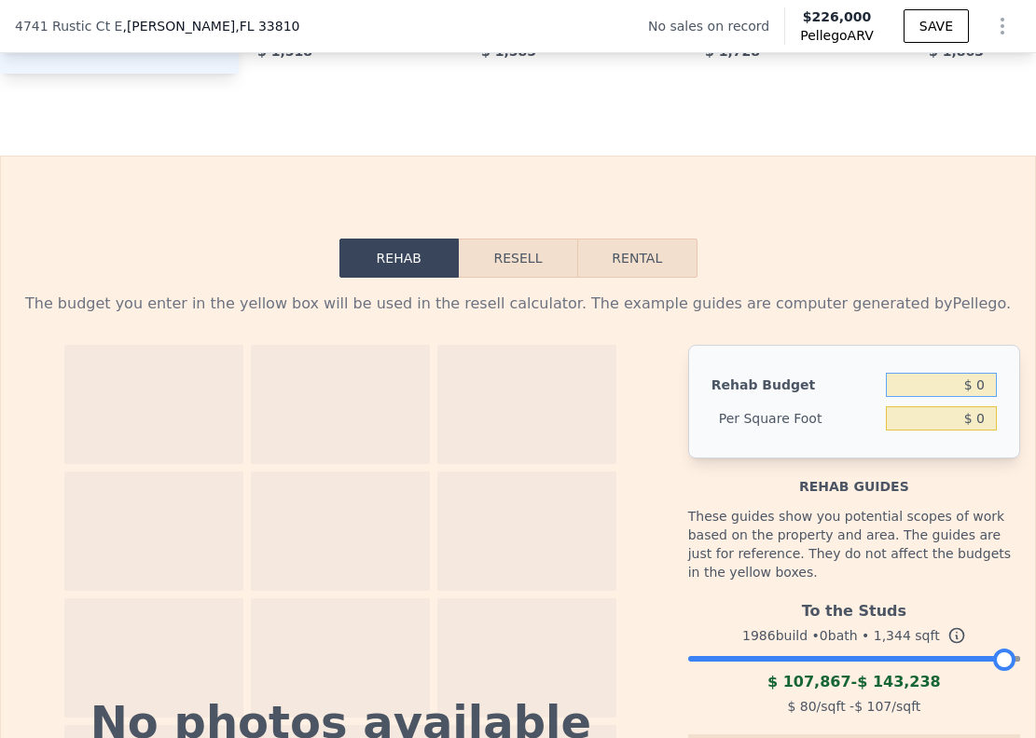
click at [937, 397] on input "$ 0" at bounding box center [941, 385] width 111 height 24
type input "$ 15,000"
click at [813, 435] on div "Per Square Foot" at bounding box center [794, 419] width 167 height 34
type input "$ 11.16"
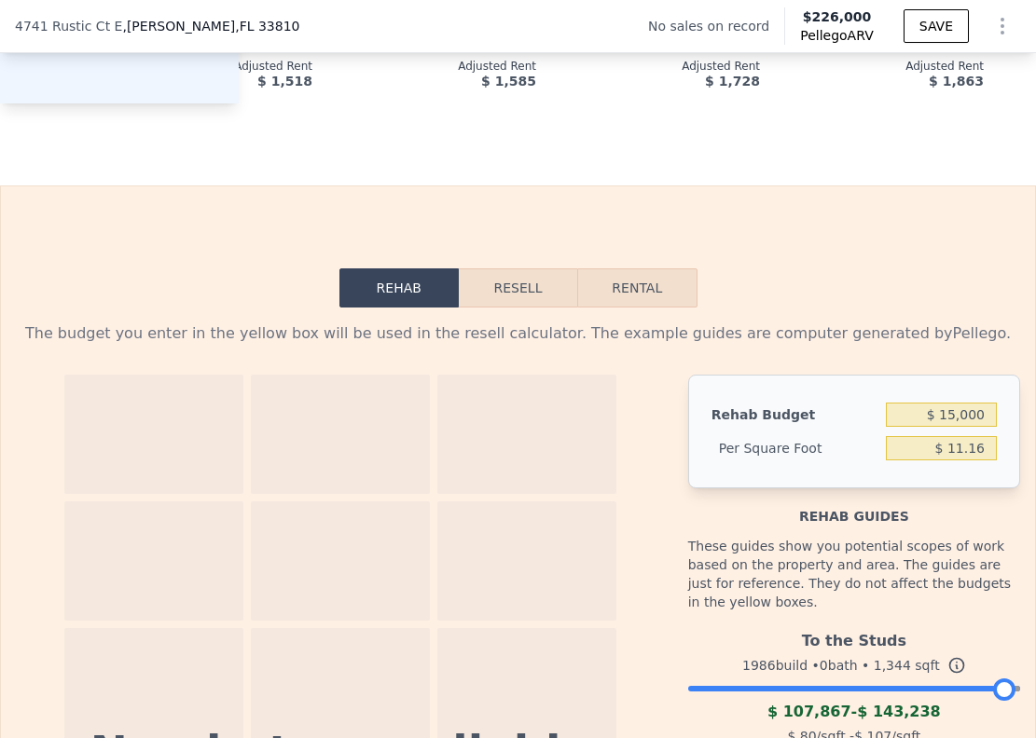
scroll to position [2311, 0]
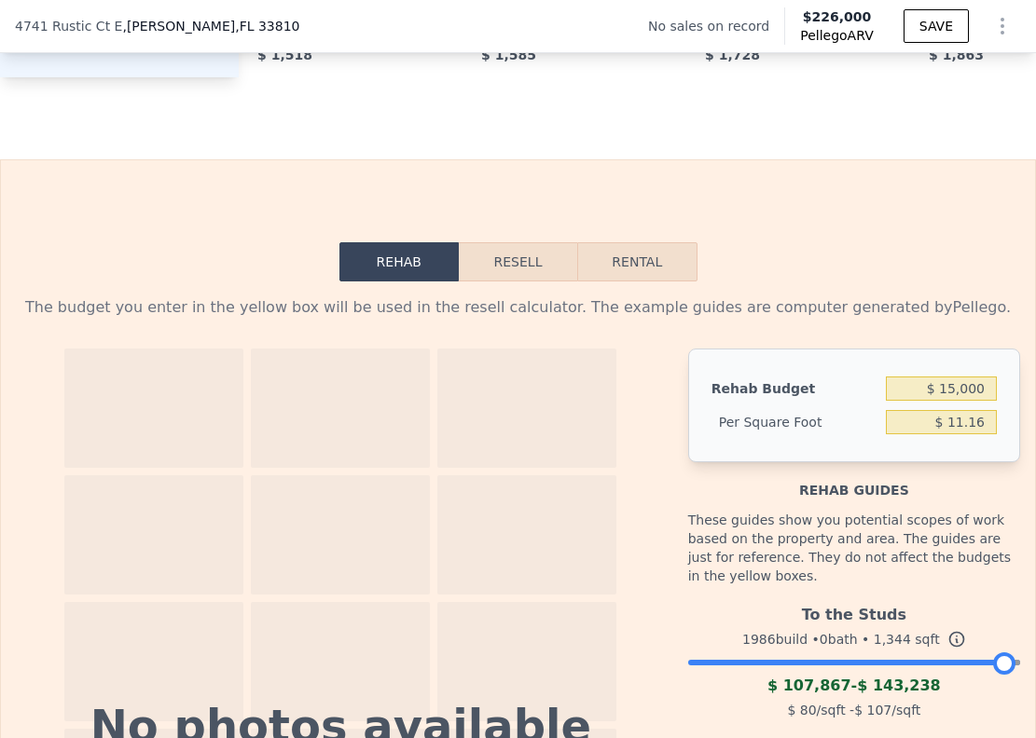
click at [815, 500] on div "Rehab guides" at bounding box center [854, 480] width 332 height 37
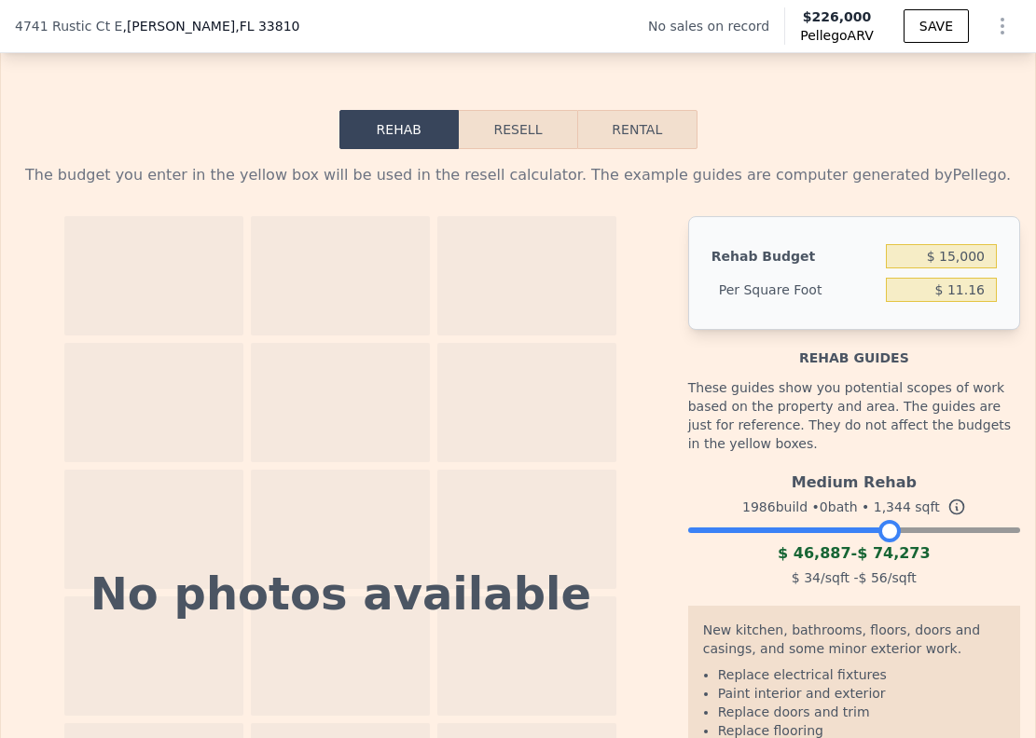
drag, startPoint x: 994, startPoint y: 558, endPoint x: 879, endPoint y: 566, distance: 114.9
click at [879, 543] on div at bounding box center [889, 531] width 22 height 22
drag, startPoint x: 883, startPoint y: 562, endPoint x: 789, endPoint y: 565, distance: 94.2
click at [878, 543] on div at bounding box center [889, 531] width 22 height 22
drag, startPoint x: 787, startPoint y: 564, endPoint x: 827, endPoint y: 559, distance: 40.4
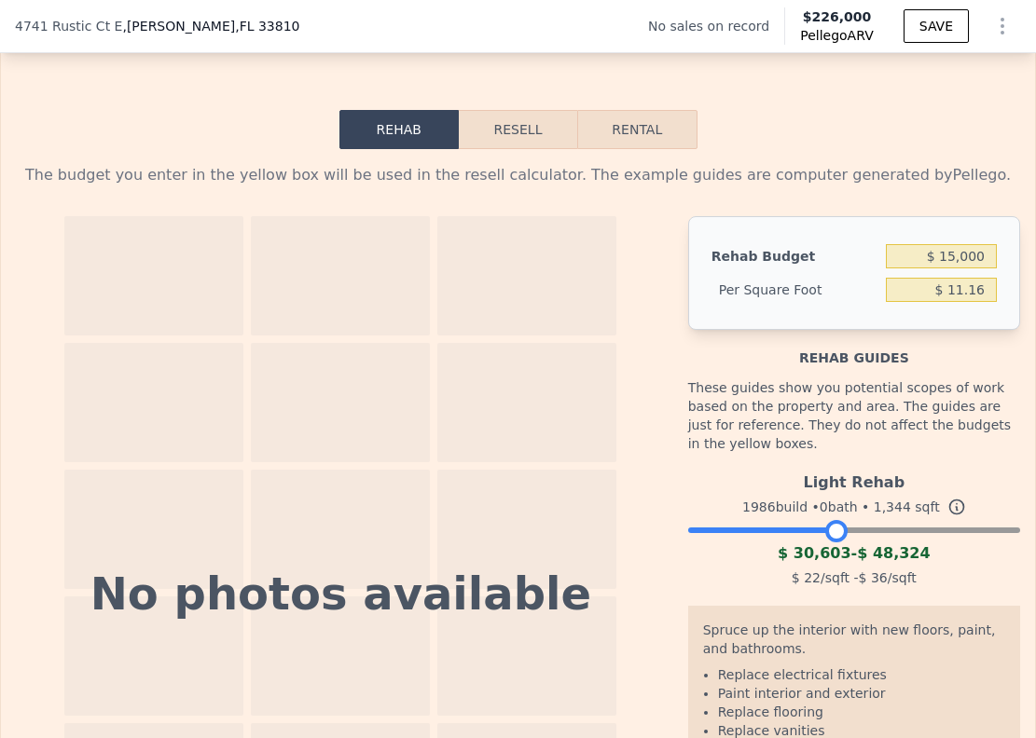
click at [827, 543] on div at bounding box center [836, 531] width 22 height 22
drag, startPoint x: 827, startPoint y: 558, endPoint x: 749, endPoint y: 563, distance: 77.5
click at [749, 543] on div at bounding box center [760, 531] width 22 height 22
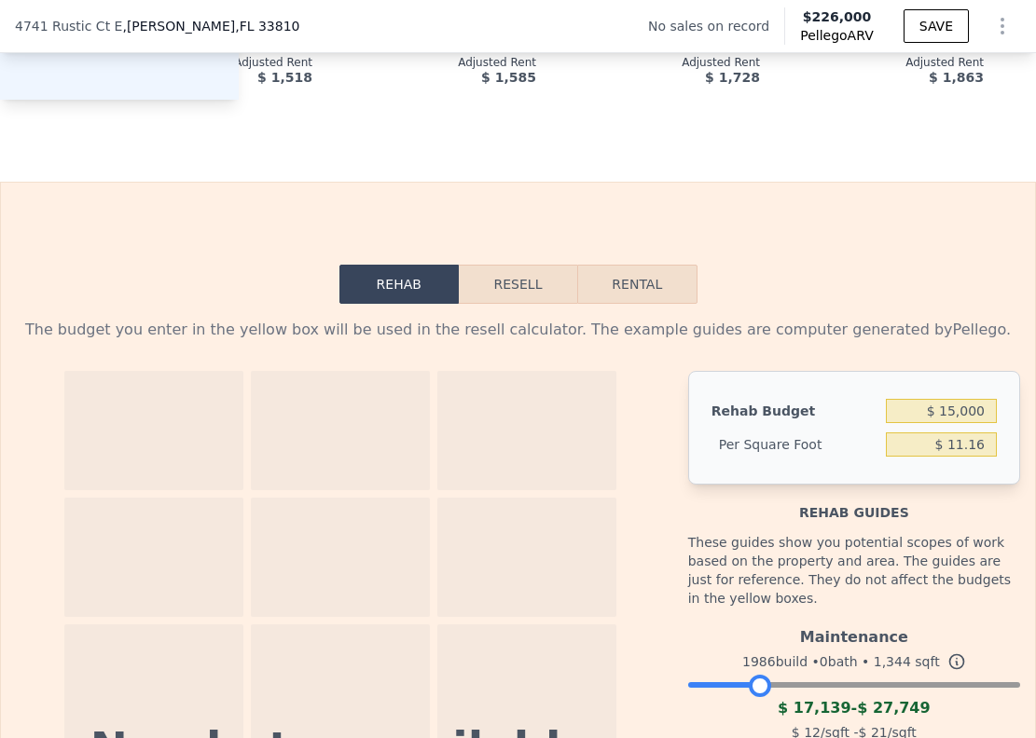
scroll to position [2292, 0]
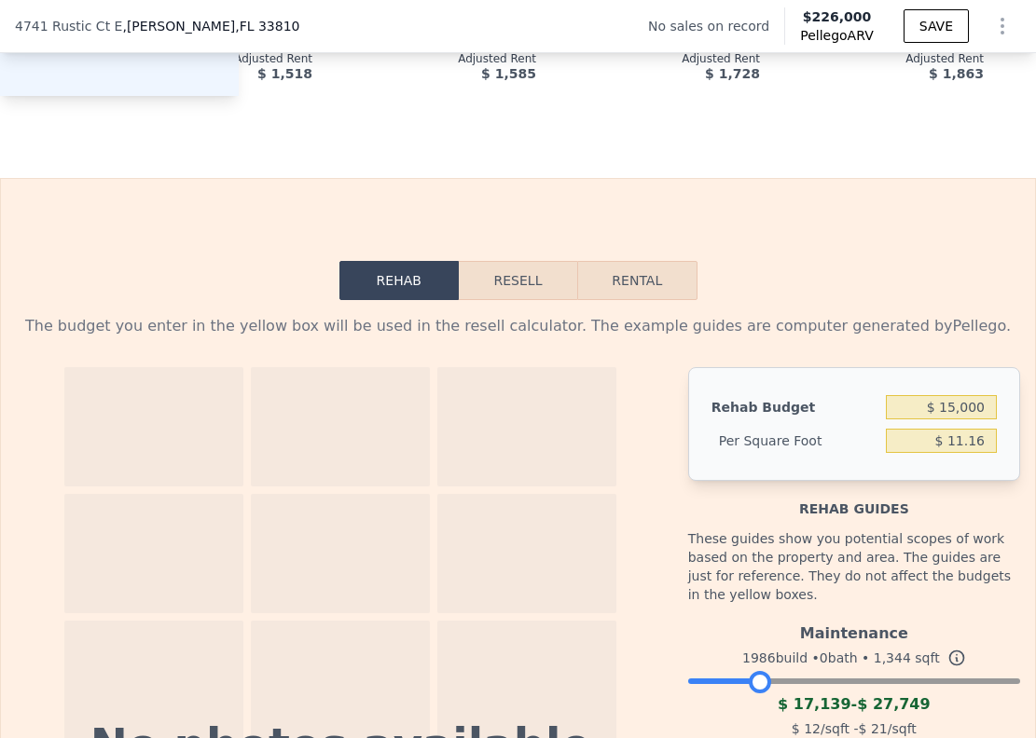
click at [535, 300] on button "Resell" at bounding box center [518, 280] width 118 height 39
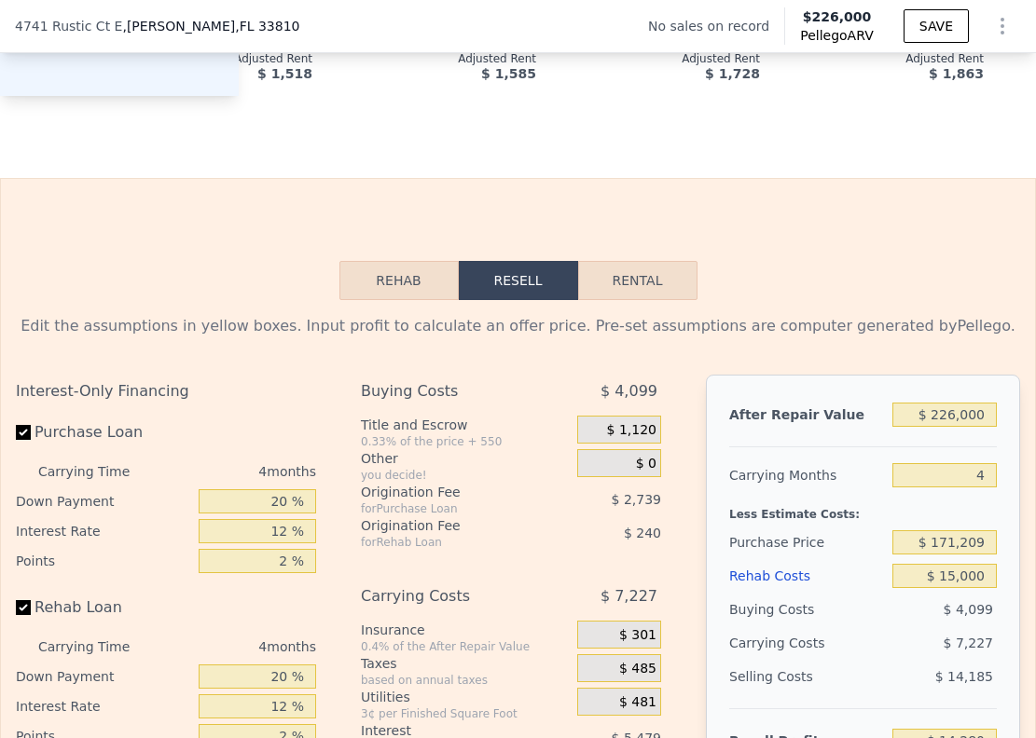
click at [391, 300] on button "Rehab" at bounding box center [398, 280] width 119 height 39
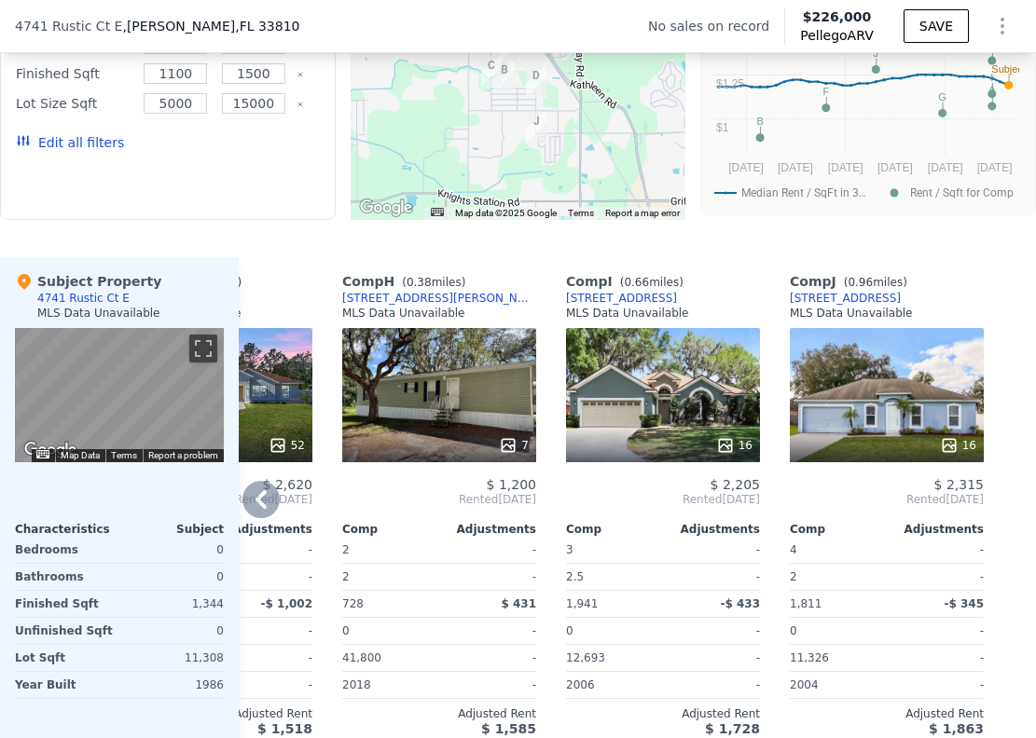
scroll to position [2218, 0]
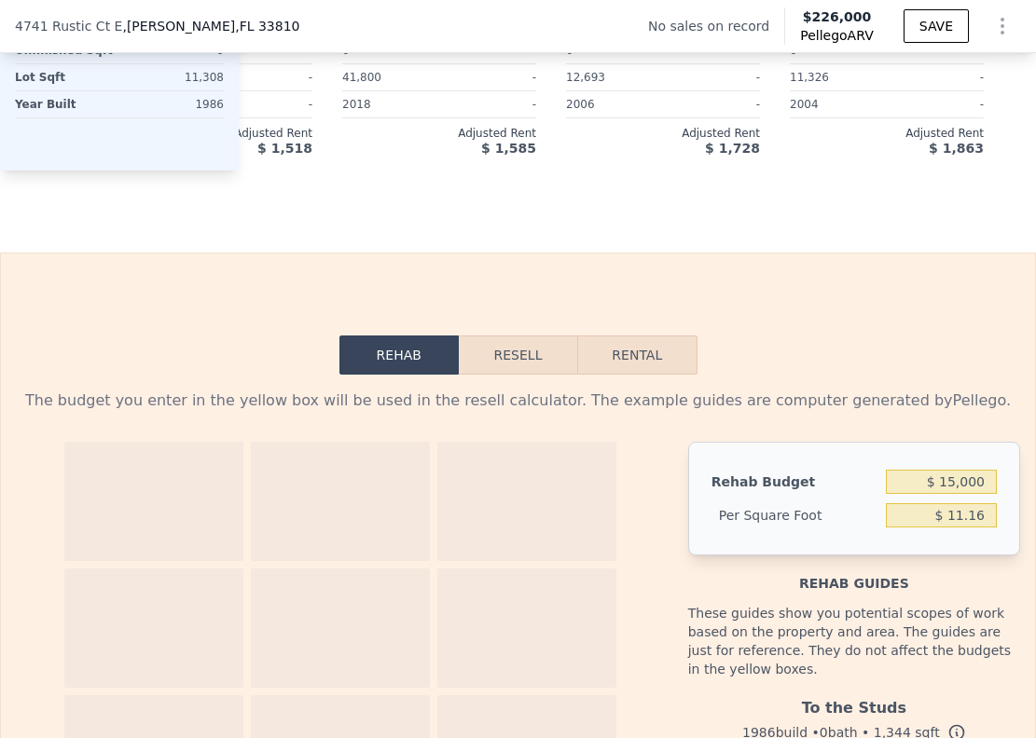
click at [644, 375] on button "Rental" at bounding box center [636, 355] width 119 height 39
select select "30"
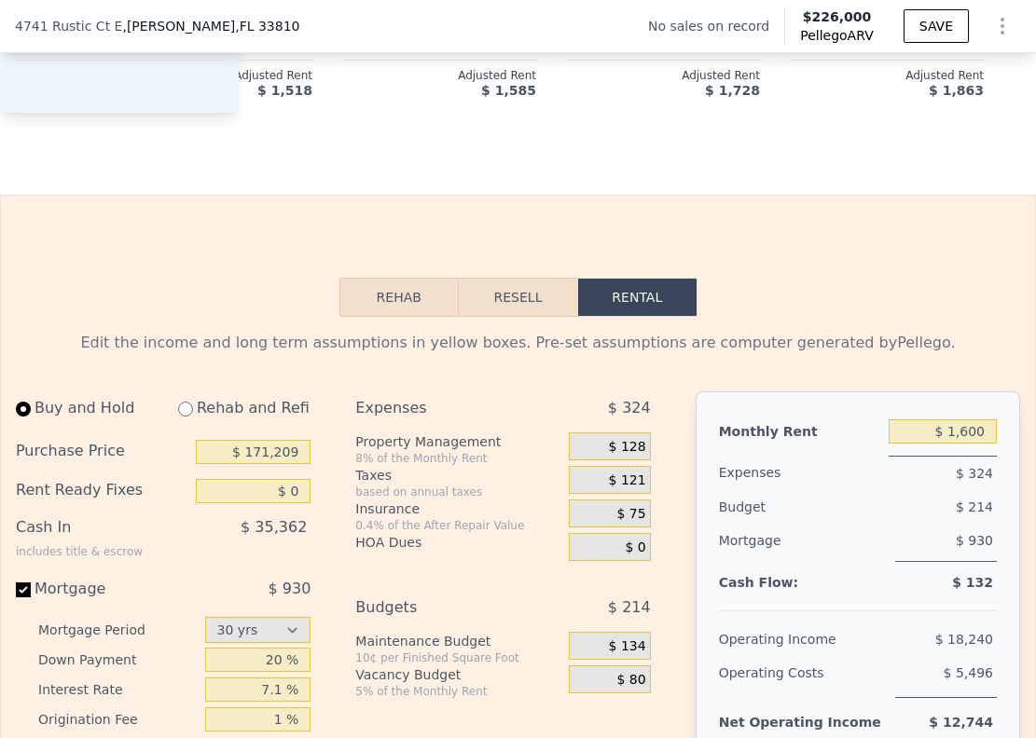
scroll to position [2334, 0]
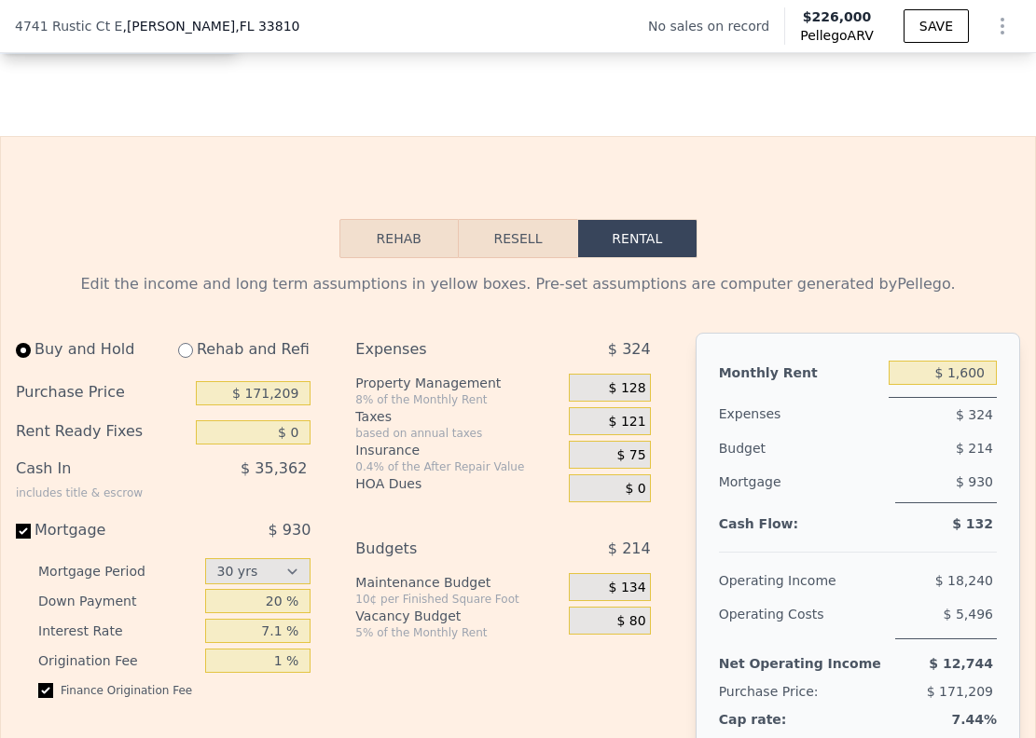
click at [395, 258] on button "Rehab" at bounding box center [398, 238] width 119 height 39
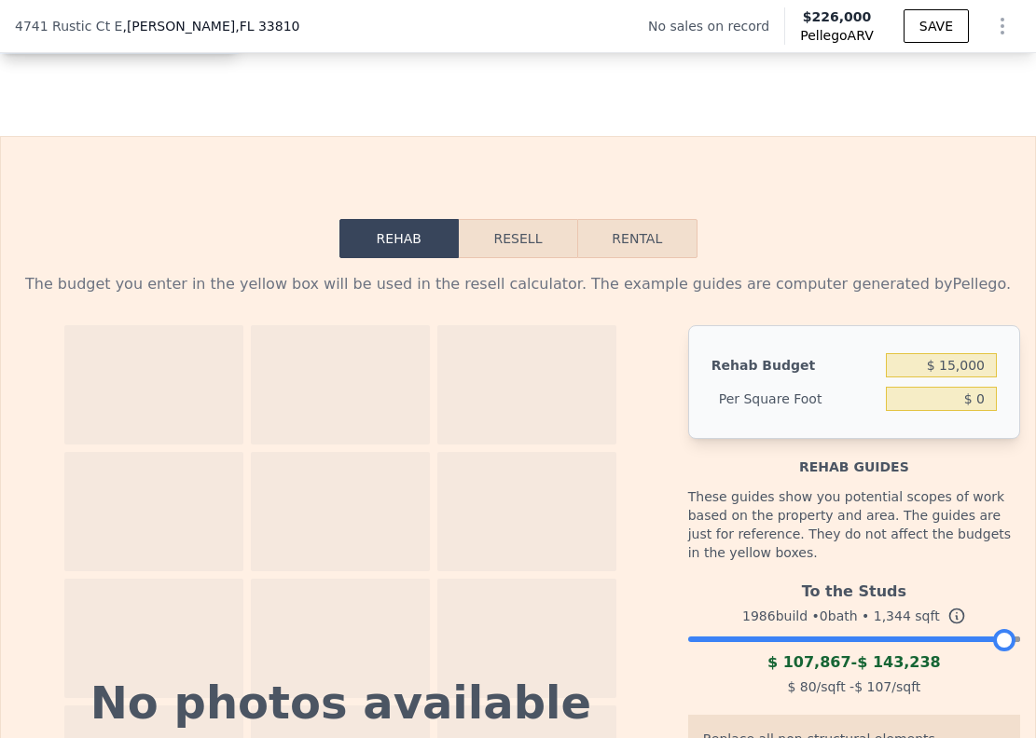
type input "$ 11.16"
click at [503, 258] on button "Resell" at bounding box center [518, 238] width 118 height 39
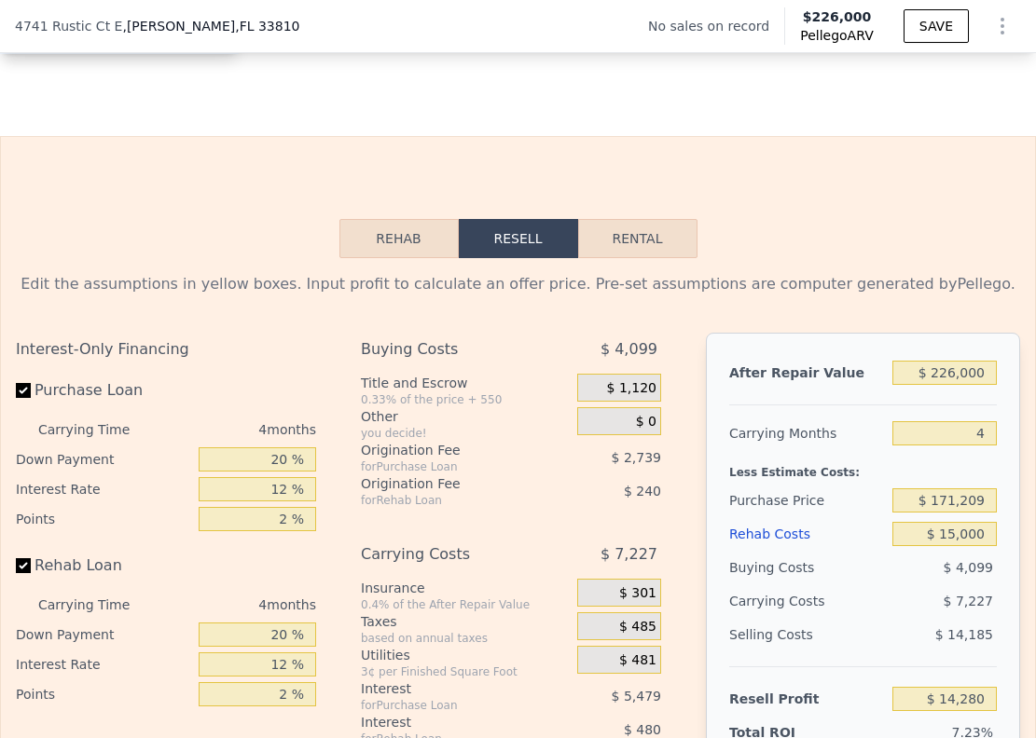
click at [403, 258] on button "Rehab" at bounding box center [398, 238] width 119 height 39
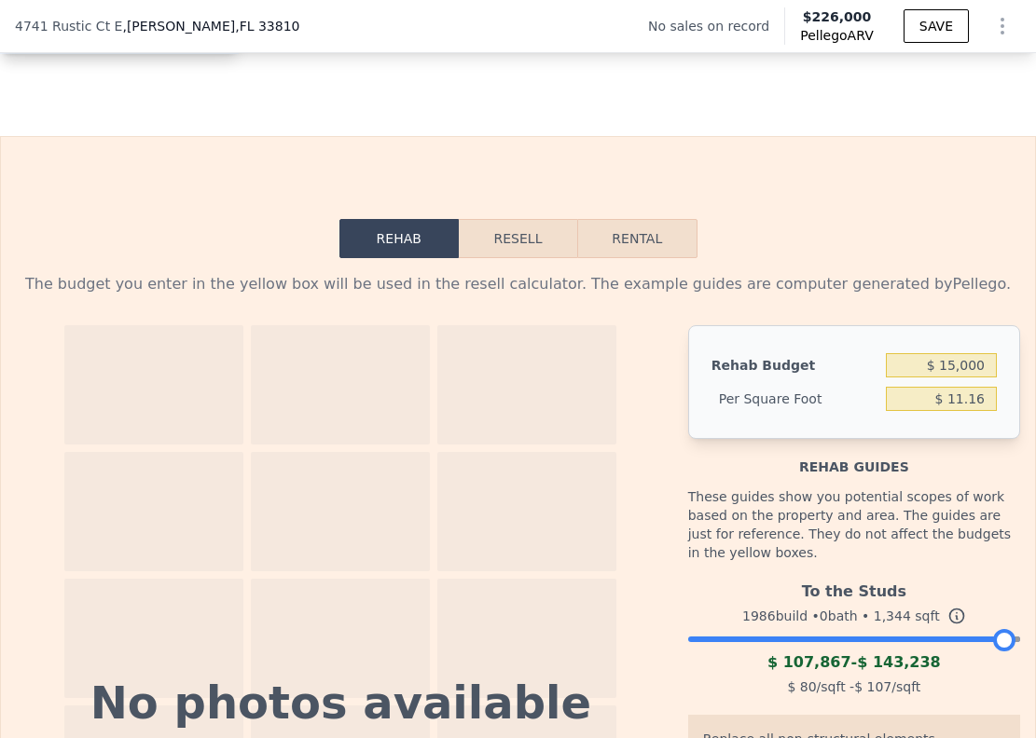
click at [627, 258] on button "Rental" at bounding box center [636, 238] width 119 height 39
select select "30"
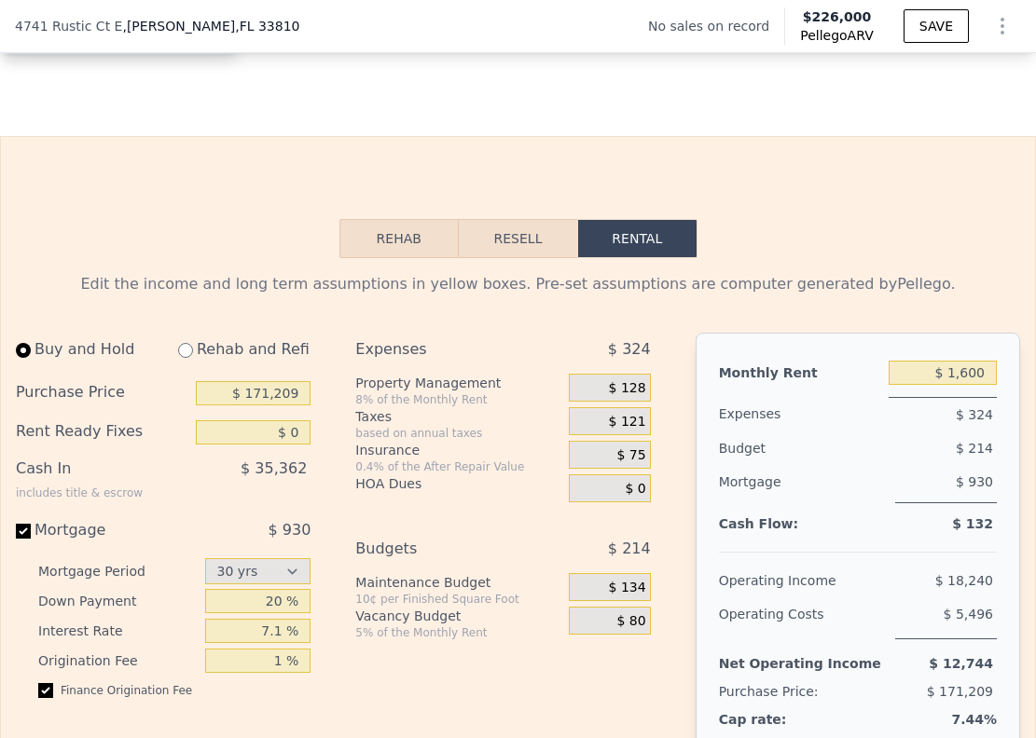
click at [506, 258] on button "Resell" at bounding box center [518, 238] width 118 height 39
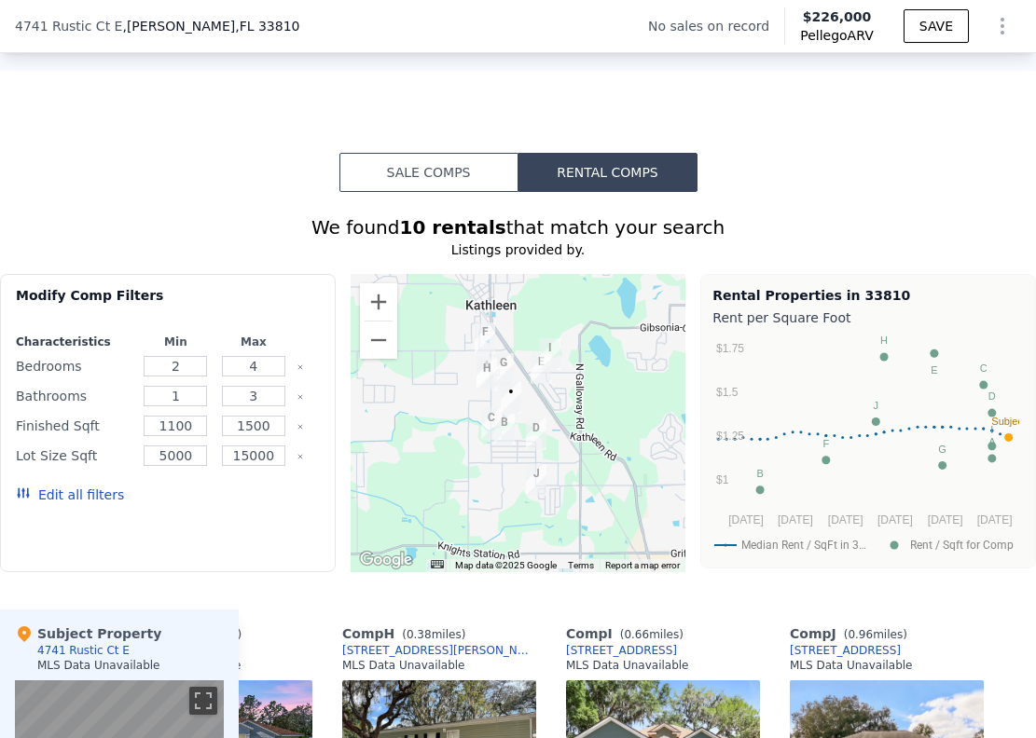
scroll to position [1421, 0]
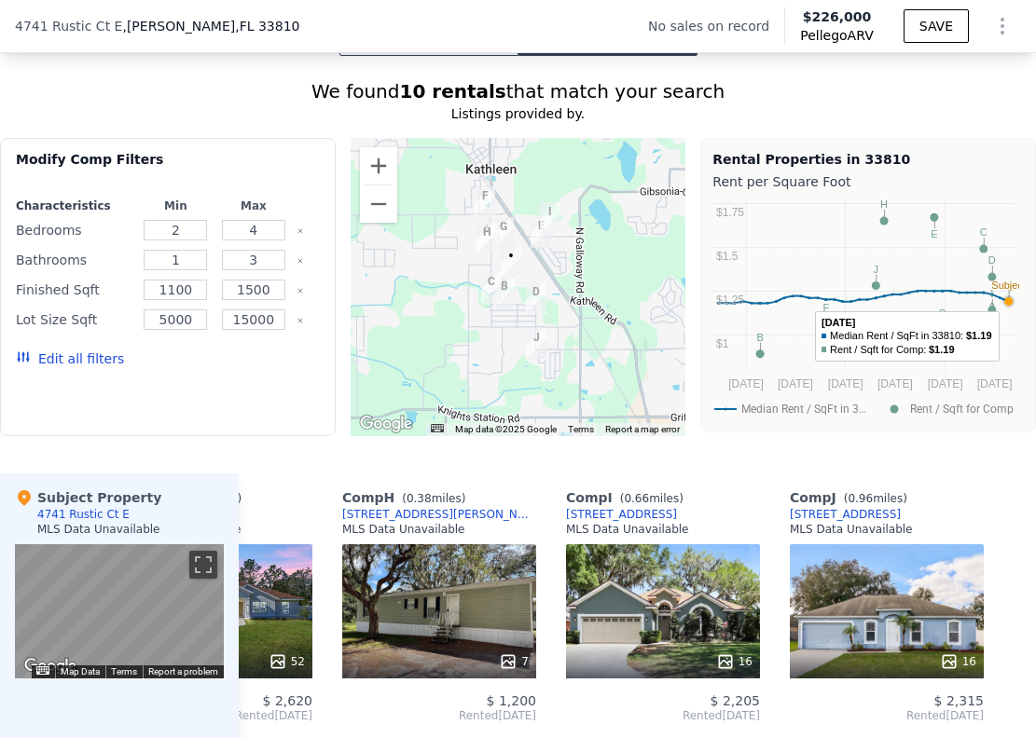
click at [1004, 306] on circle "A chart." at bounding box center [1008, 301] width 8 height 8
click at [827, 451] on div "Rental Properties in 33810 Rent per Square Foot Median Rent / SqFt in 3… Rent /…" at bounding box center [868, 294] width 336 height 313
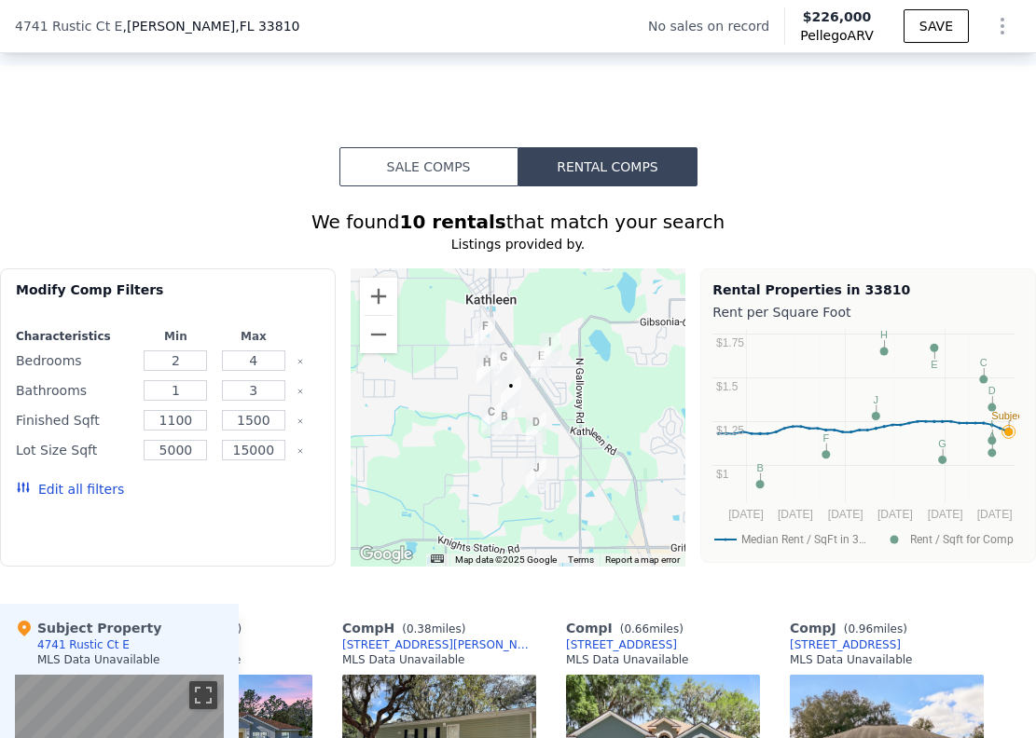
scroll to position [1294, 0]
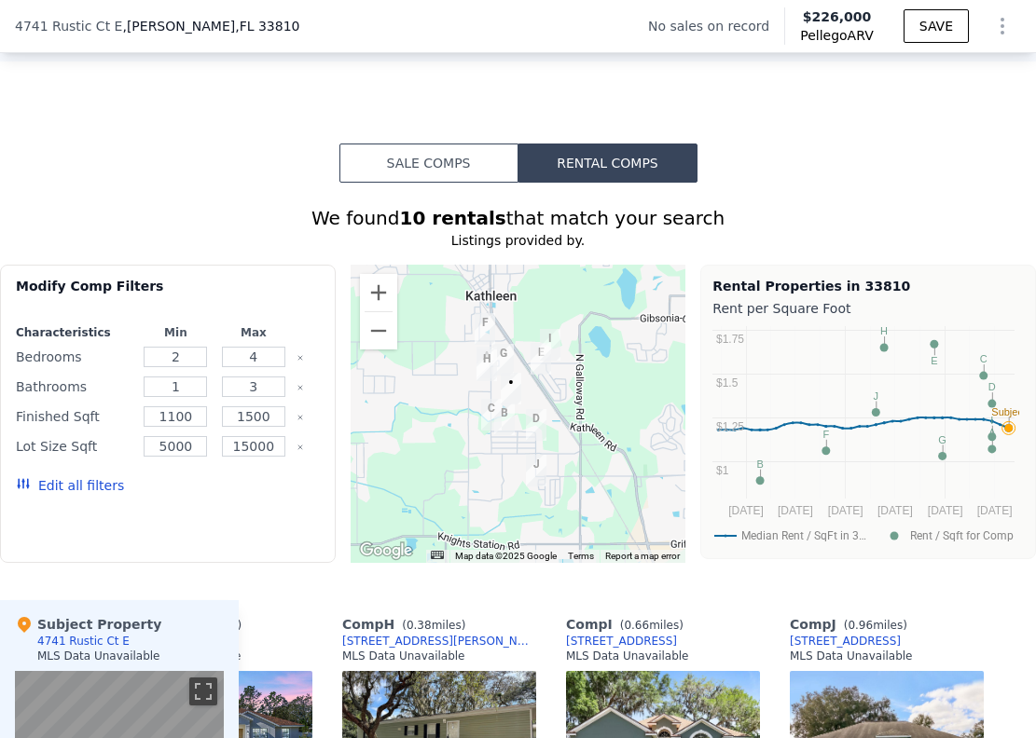
click at [558, 391] on div at bounding box center [519, 414] width 336 height 298
click at [554, 433] on div at bounding box center [519, 414] width 336 height 298
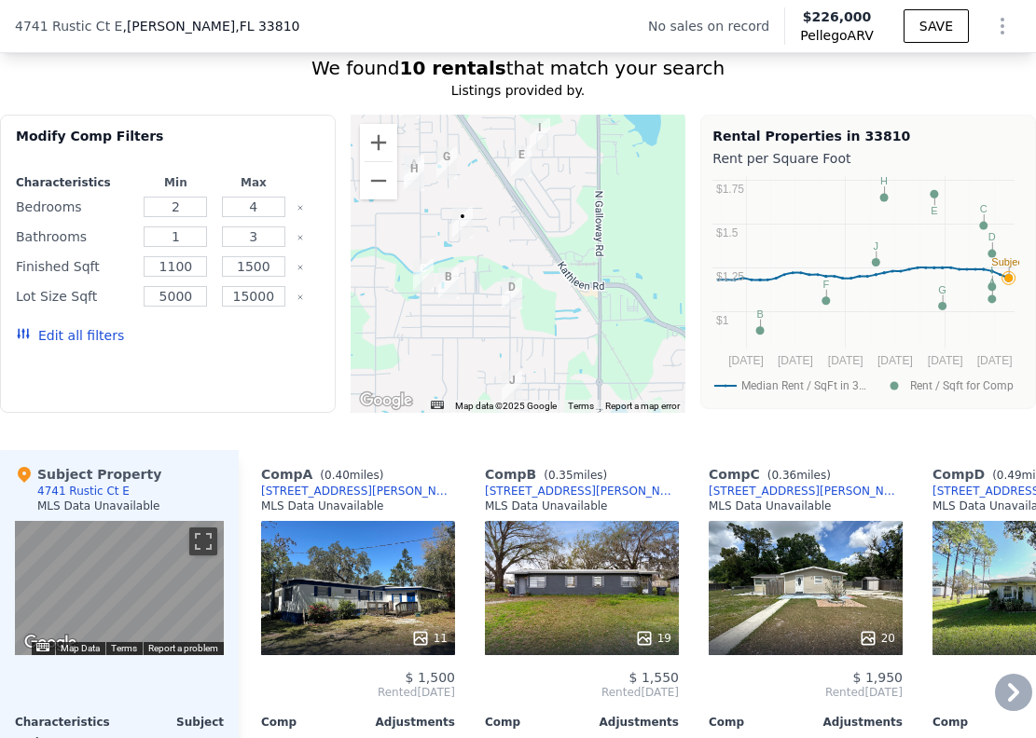
scroll to position [1394, 0]
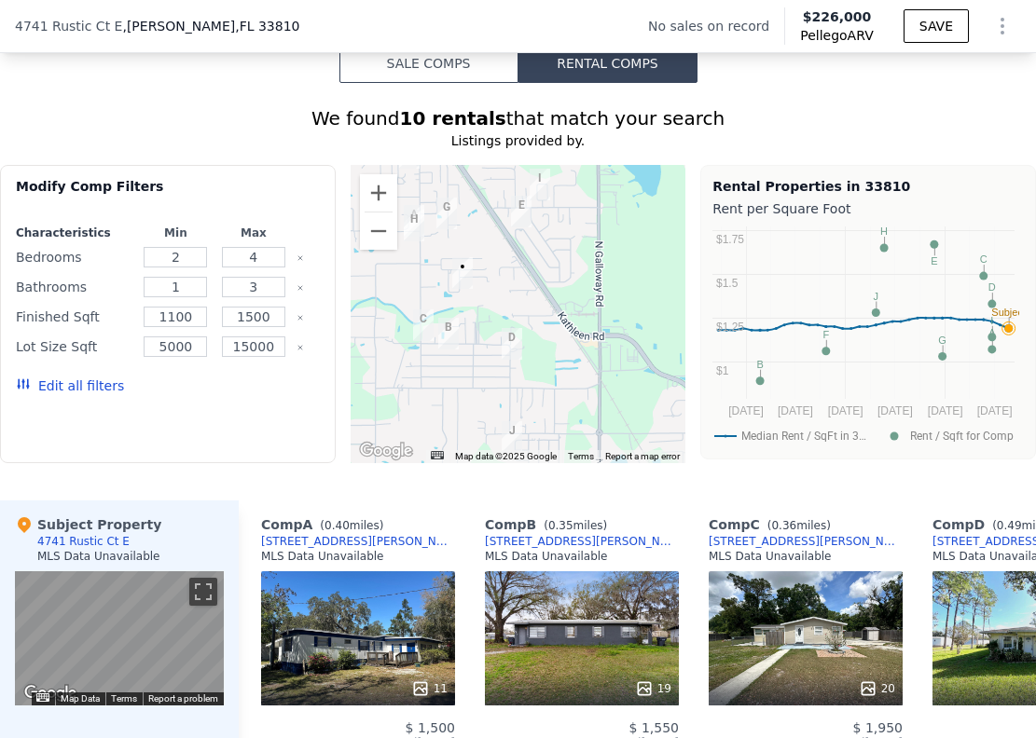
click at [409, 223] on img "5010 LEWELLYN ROAD" at bounding box center [414, 221] width 21 height 32
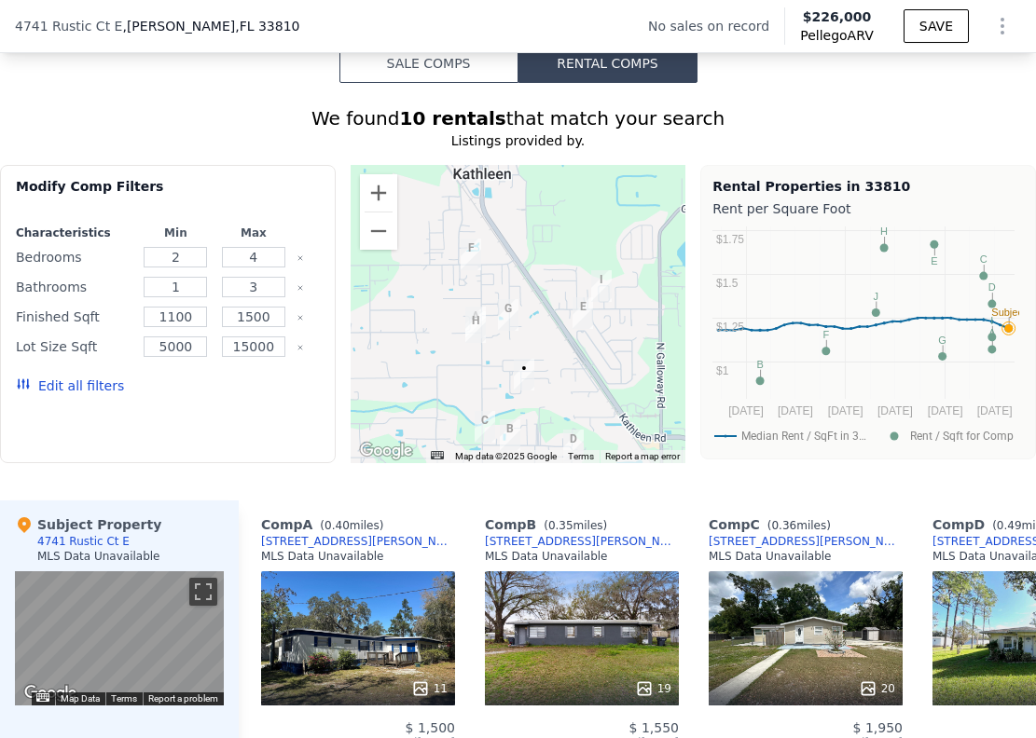
drag, startPoint x: 392, startPoint y: 289, endPoint x: 456, endPoint y: 390, distance: 119.0
click at [456, 390] on div at bounding box center [519, 314] width 336 height 298
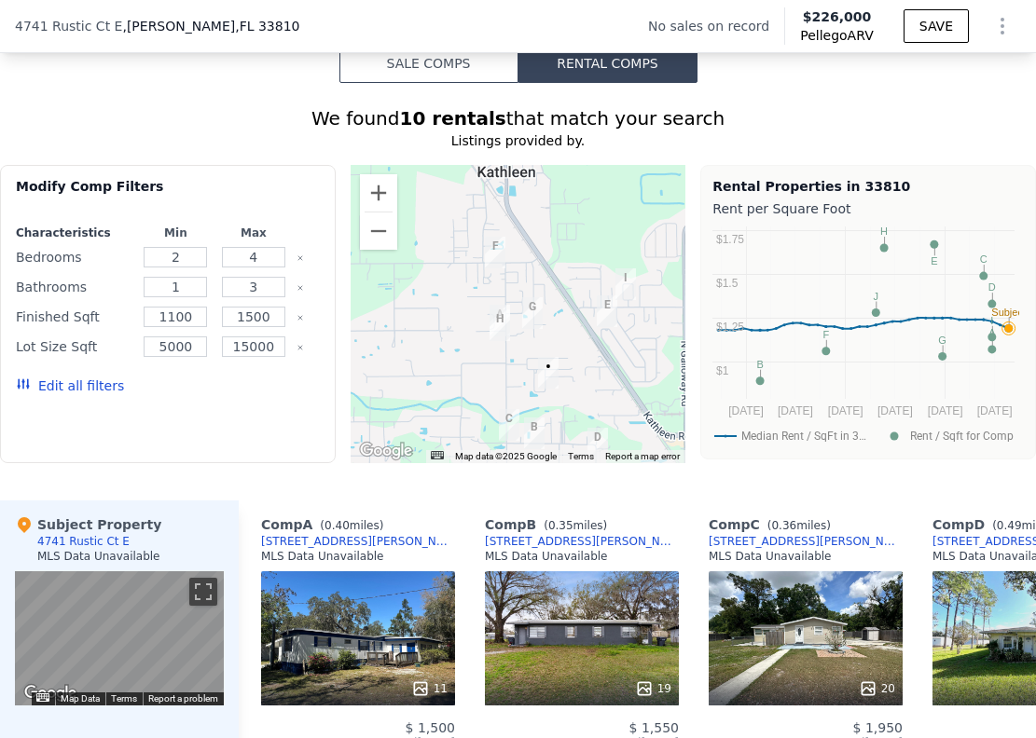
drag, startPoint x: 469, startPoint y: 333, endPoint x: 490, endPoint y: 328, distance: 21.9
click at [490, 329] on img "5006 LEWELLYN ROAD Unit 7" at bounding box center [499, 325] width 21 height 32
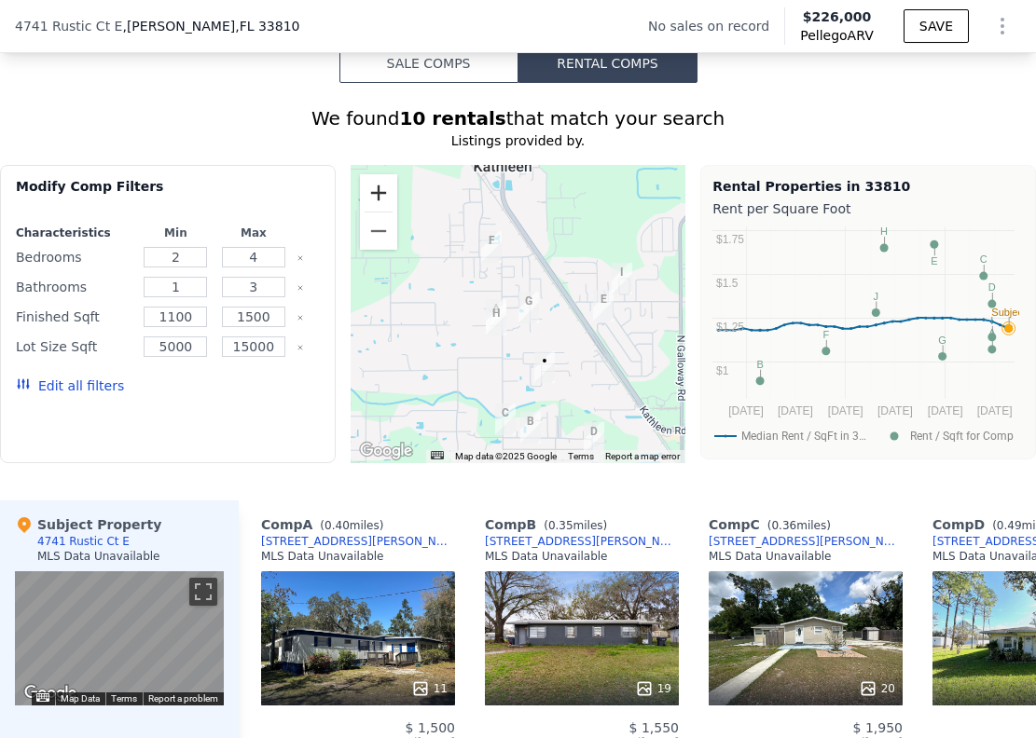
click at [378, 203] on button "Zoom in" at bounding box center [378, 192] width 37 height 37
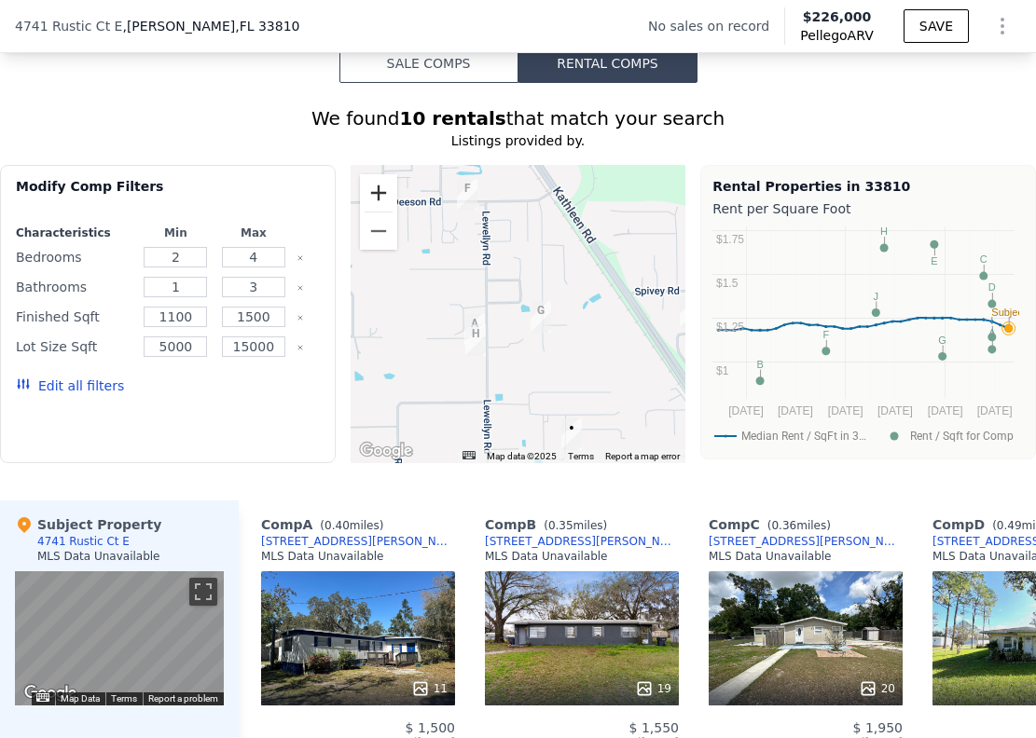
click at [378, 203] on button "Zoom in" at bounding box center [378, 192] width 37 height 37
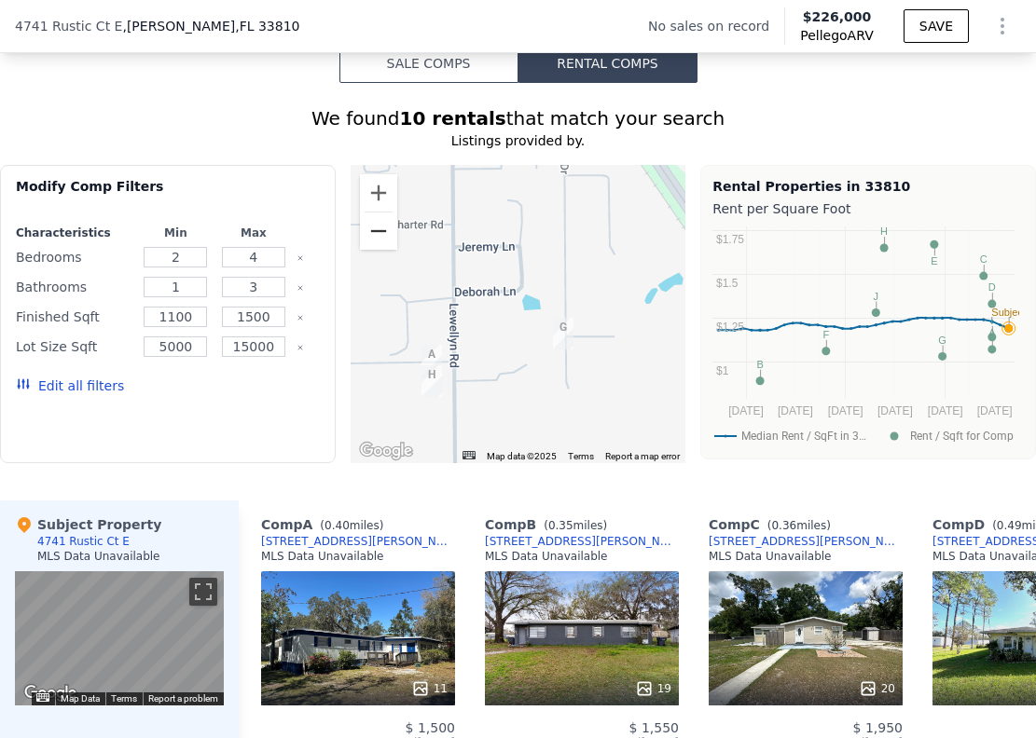
click at [375, 243] on button "Zoom out" at bounding box center [378, 231] width 37 height 37
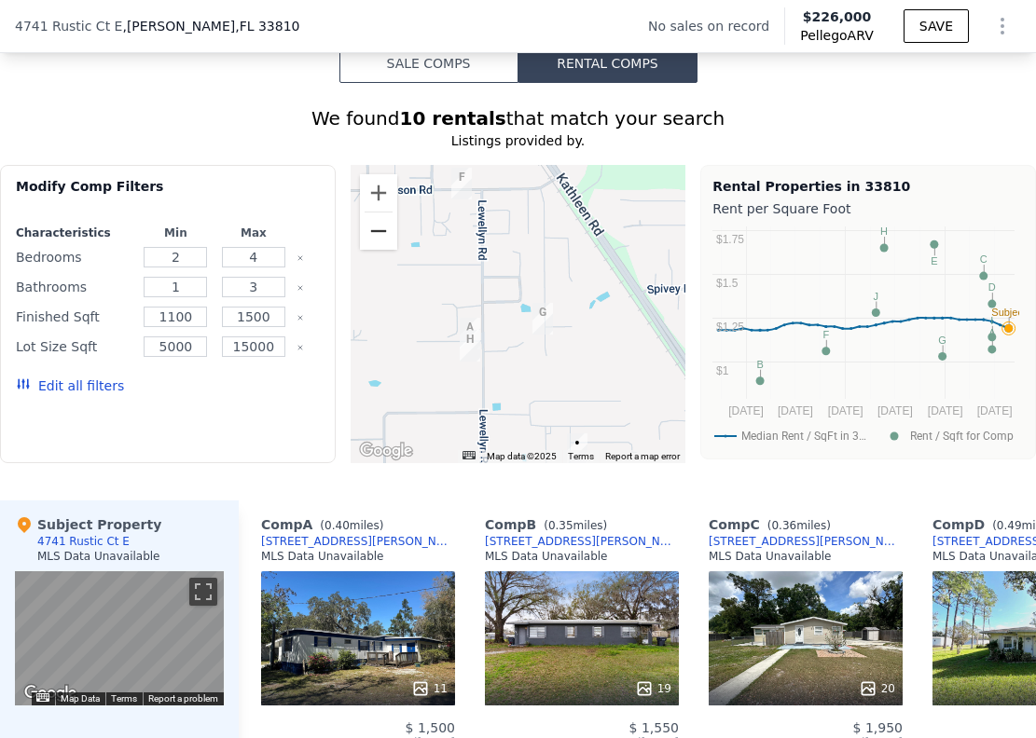
click at [375, 243] on button "Zoom out" at bounding box center [378, 231] width 37 height 37
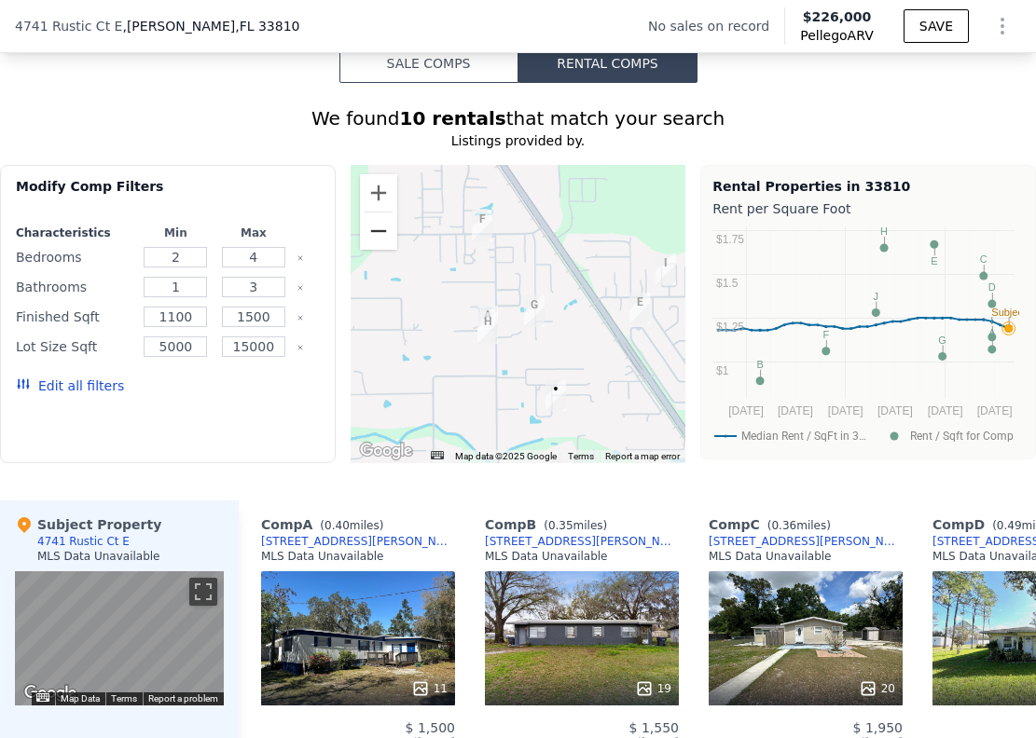
click at [375, 243] on button "Zoom out" at bounding box center [378, 231] width 37 height 37
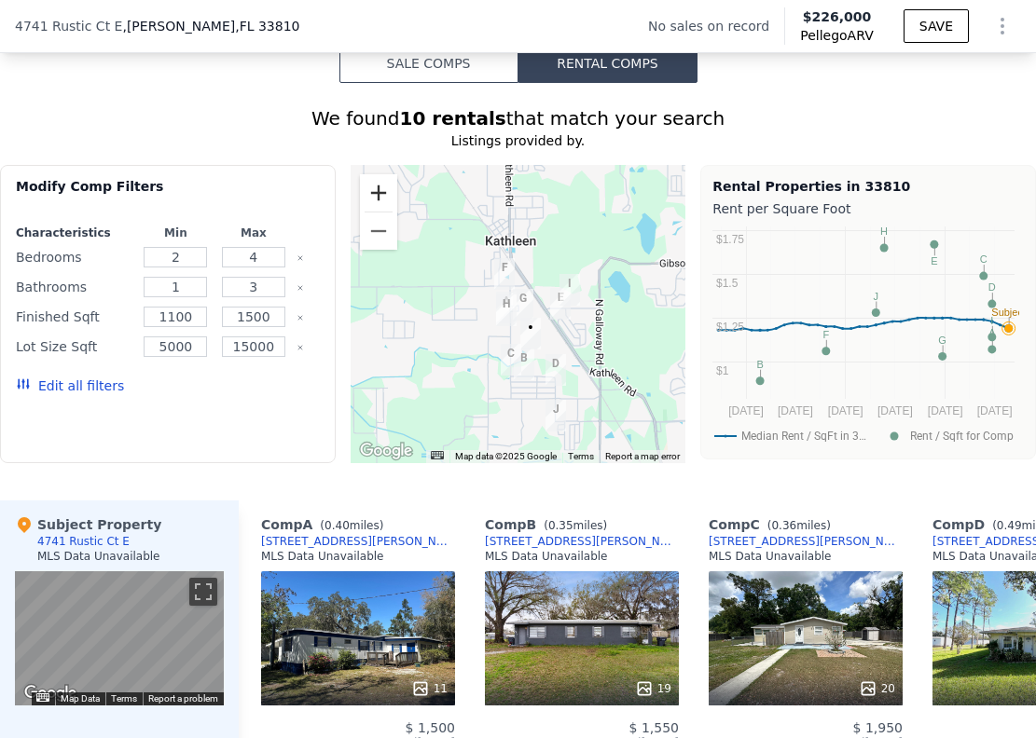
click at [378, 205] on button "Zoom in" at bounding box center [378, 192] width 37 height 37
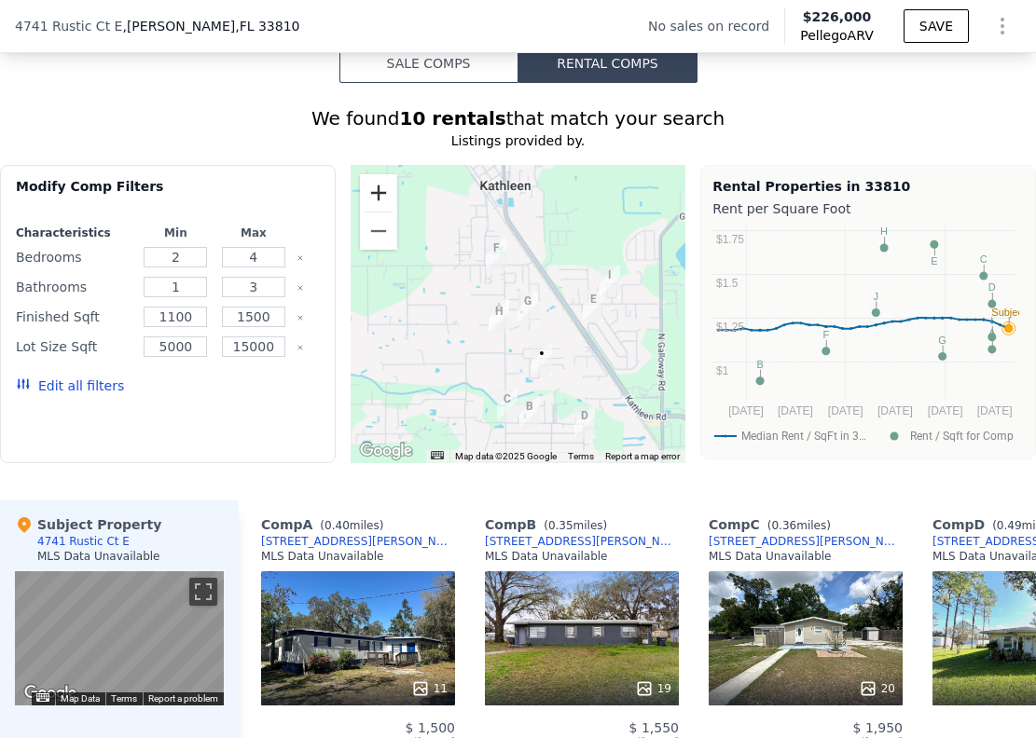
click at [378, 205] on button "Zoom in" at bounding box center [378, 192] width 37 height 37
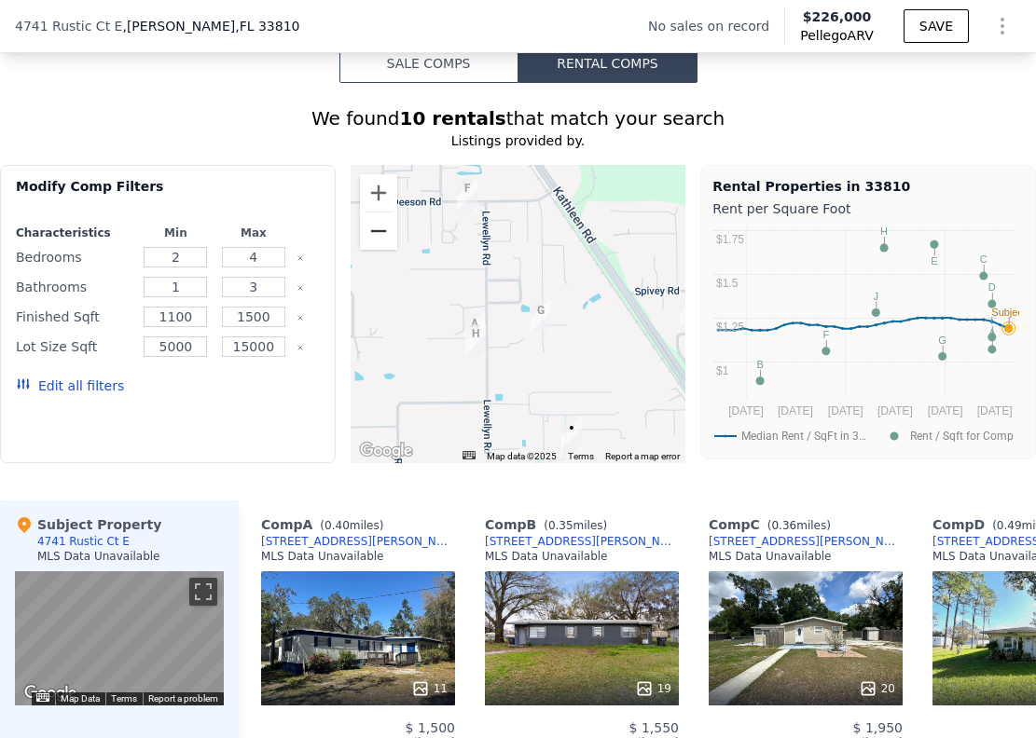
click at [369, 242] on button "Zoom out" at bounding box center [378, 231] width 37 height 37
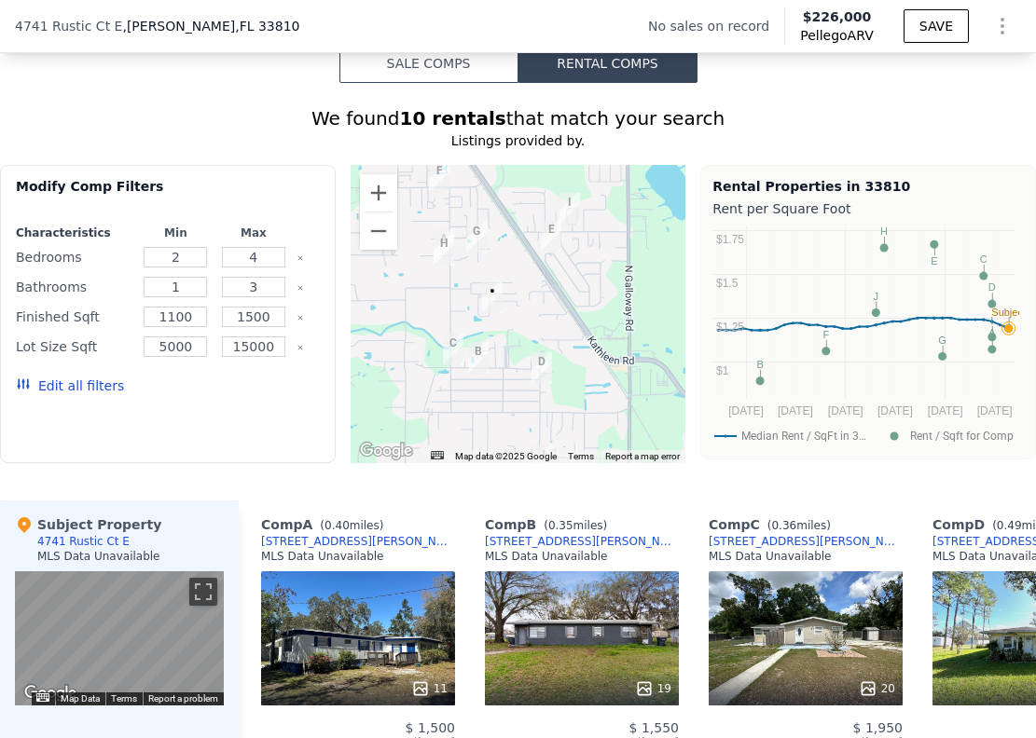
drag, startPoint x: 458, startPoint y: 339, endPoint x: 406, endPoint y: 274, distance: 83.6
click at [406, 274] on div at bounding box center [519, 314] width 336 height 298
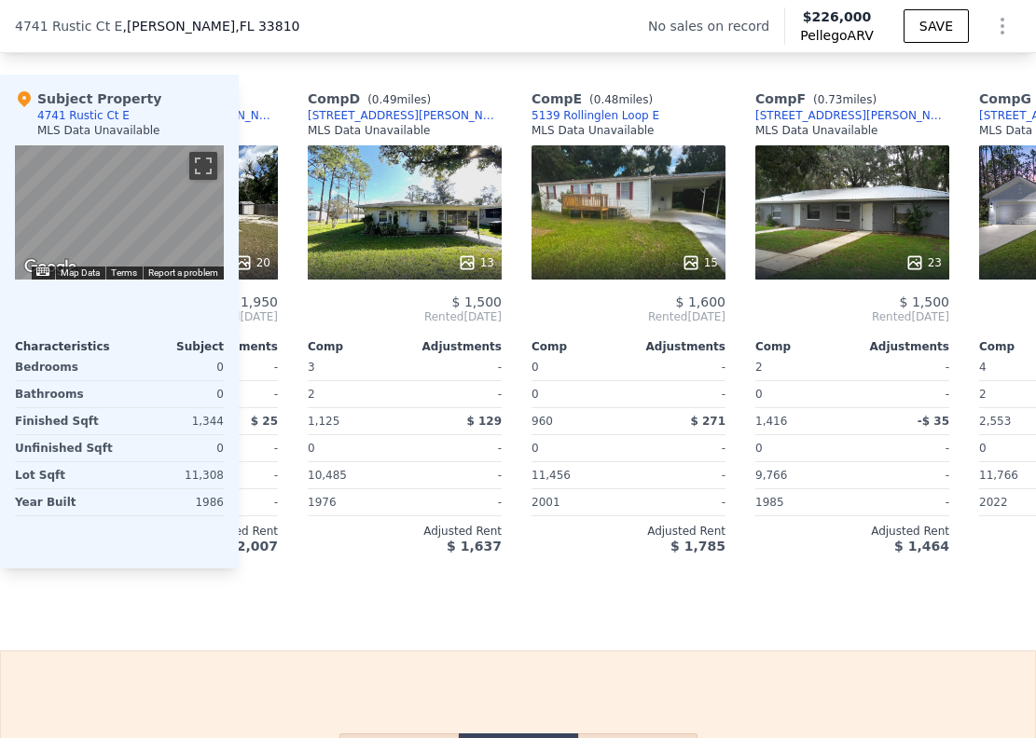
scroll to position [0, 668]
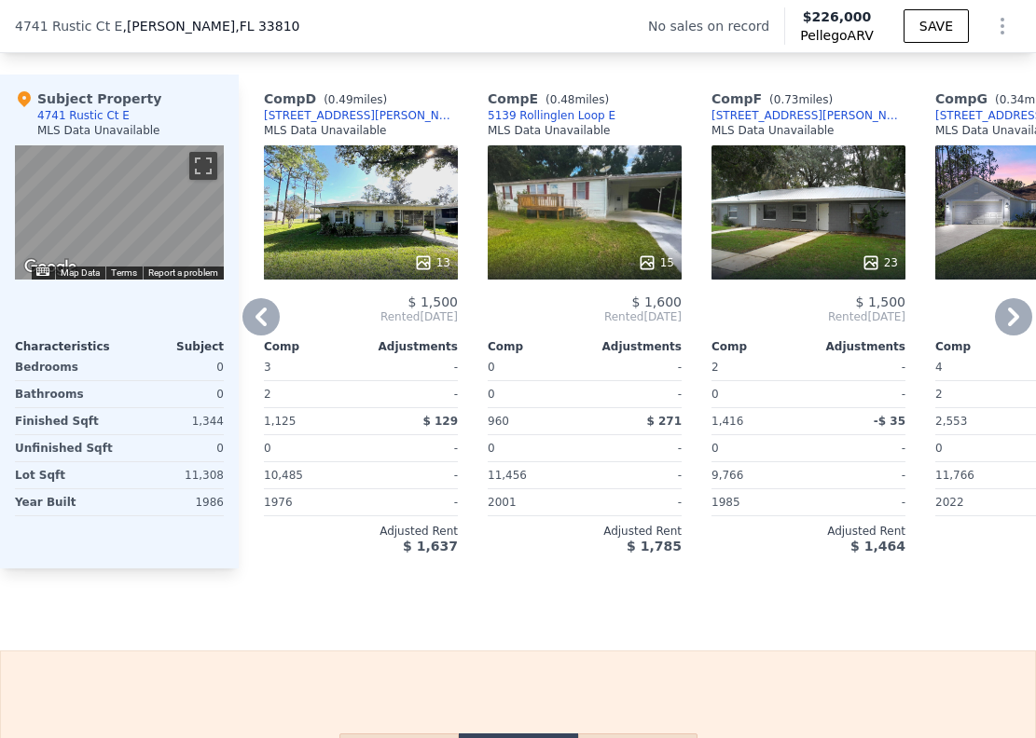
type input "$ 0"
type input "0"
type input "8"
type input "0"
type input "728"
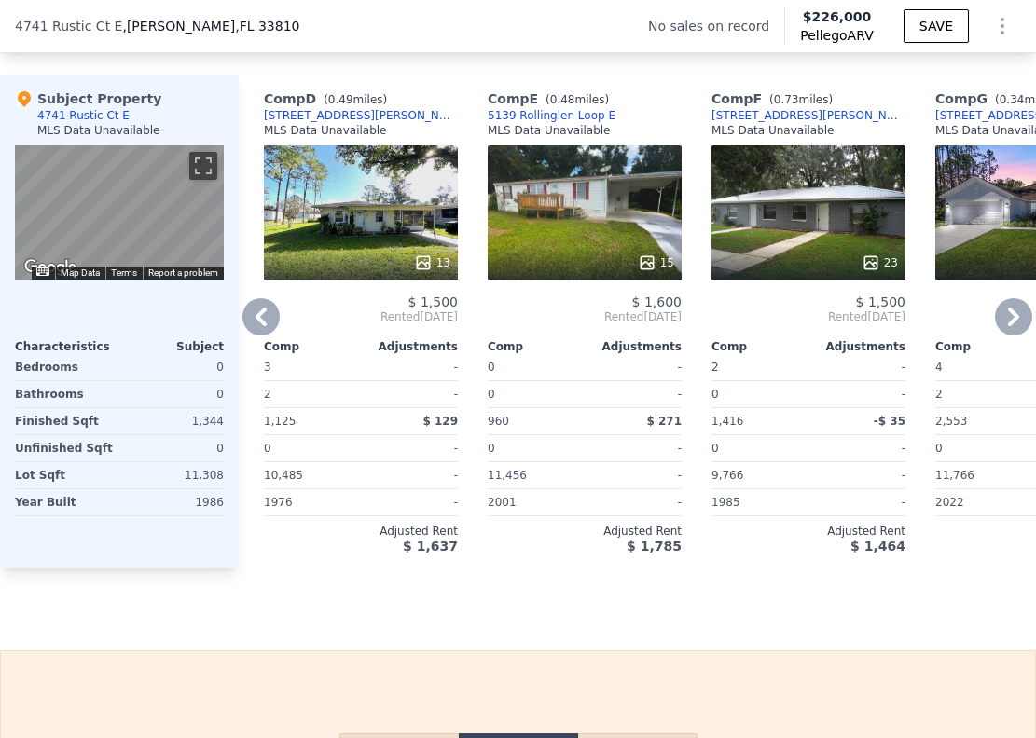
type input "2553"
type input "9766"
type input "42075"
type input "$ 30,000"
click at [181, 67] on div "We found 10 rentals that match your search Listings provided by . Filters Map P…" at bounding box center [518, 123] width 1036 height 889
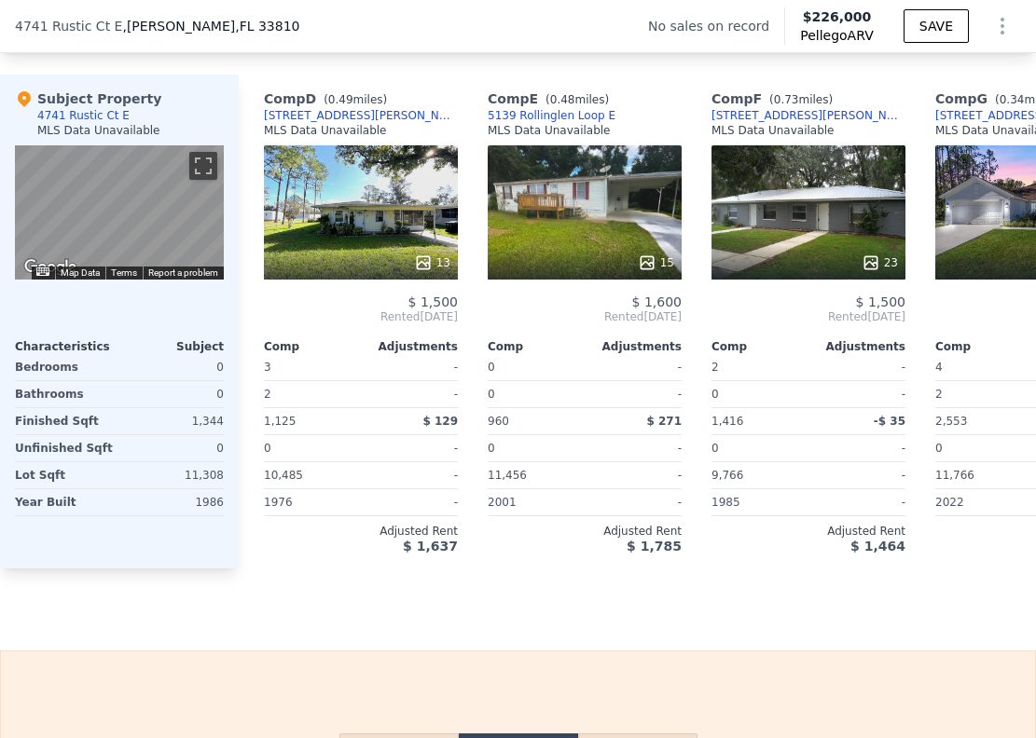
scroll to position [1970, 0]
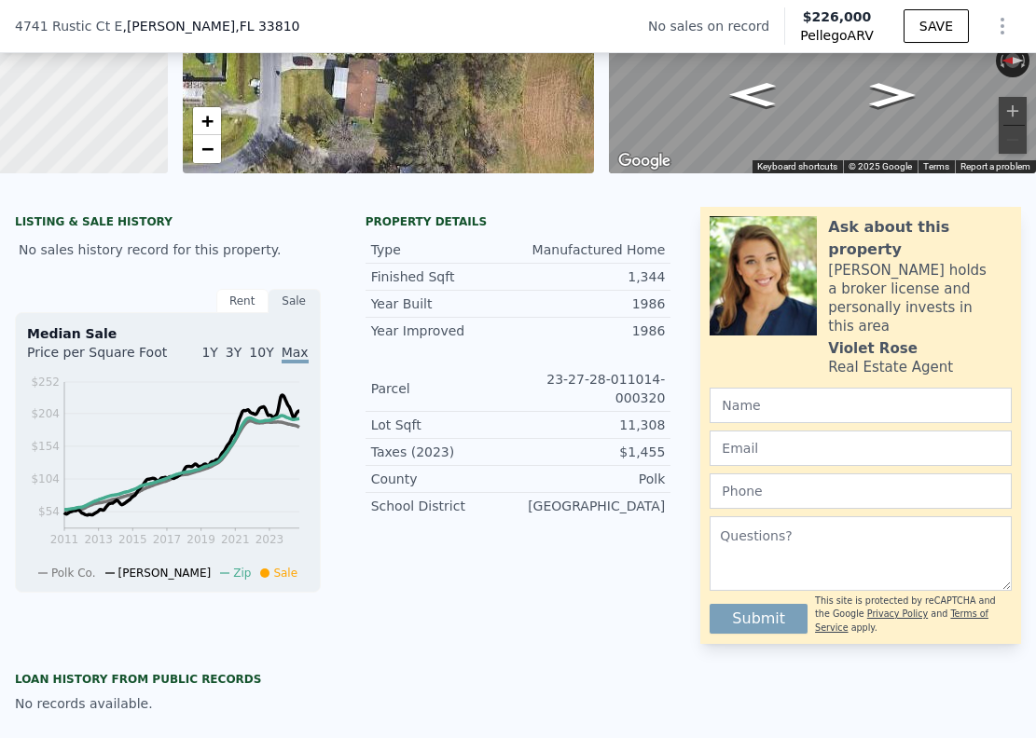
scroll to position [0, 0]
